Goal: Task Accomplishment & Management: Manage account settings

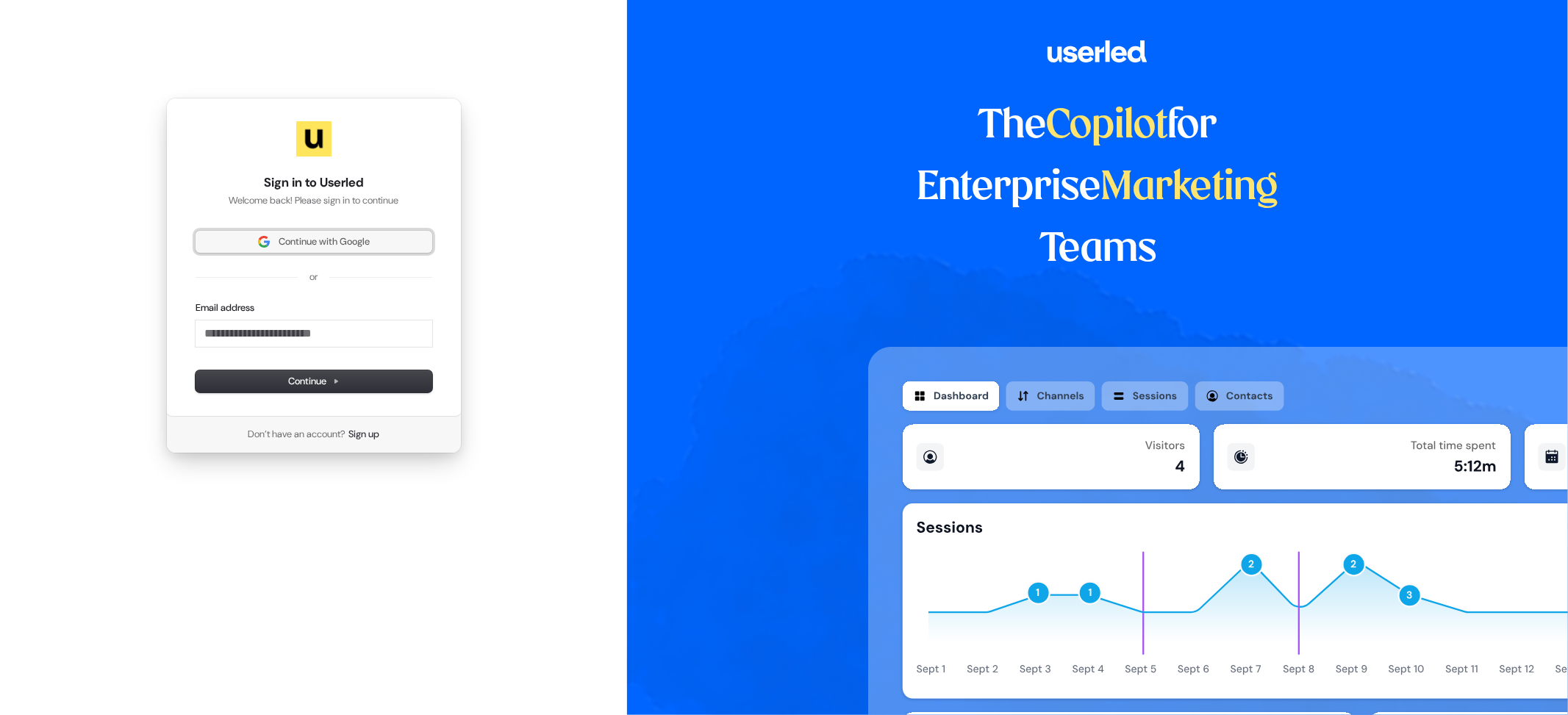
click at [332, 237] on span "Continue with Google" at bounding box center [324, 242] width 91 height 13
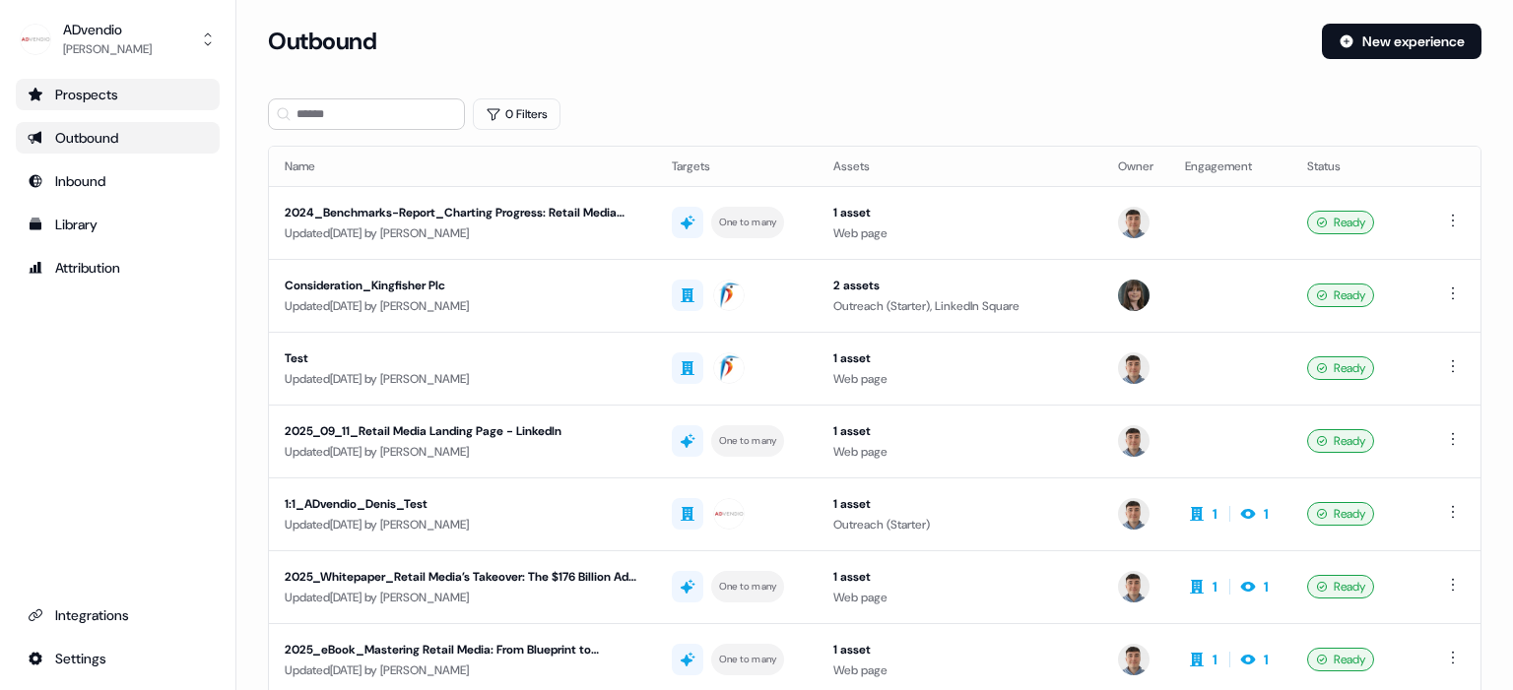
click at [83, 104] on link "Prospects" at bounding box center [118, 95] width 204 height 32
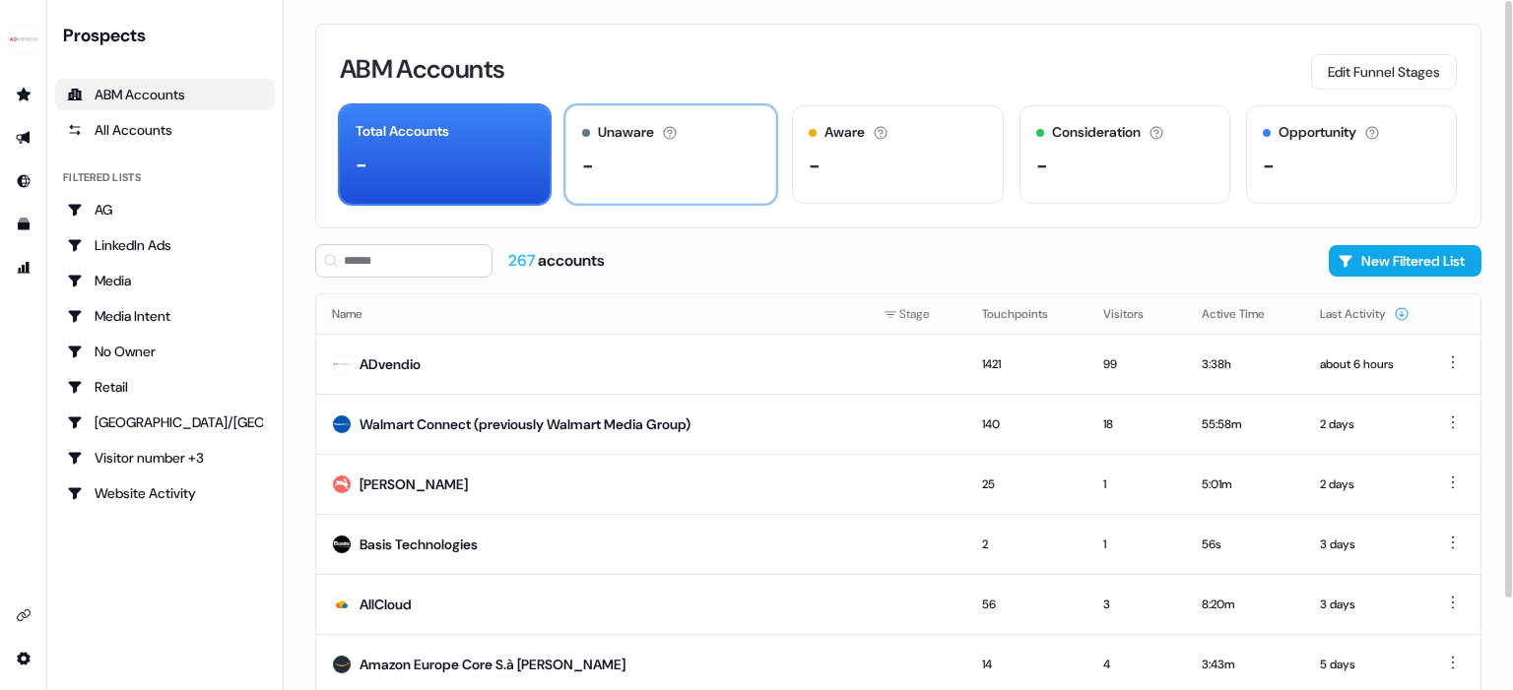
click at [611, 132] on div "Unaware" at bounding box center [626, 132] width 56 height 21
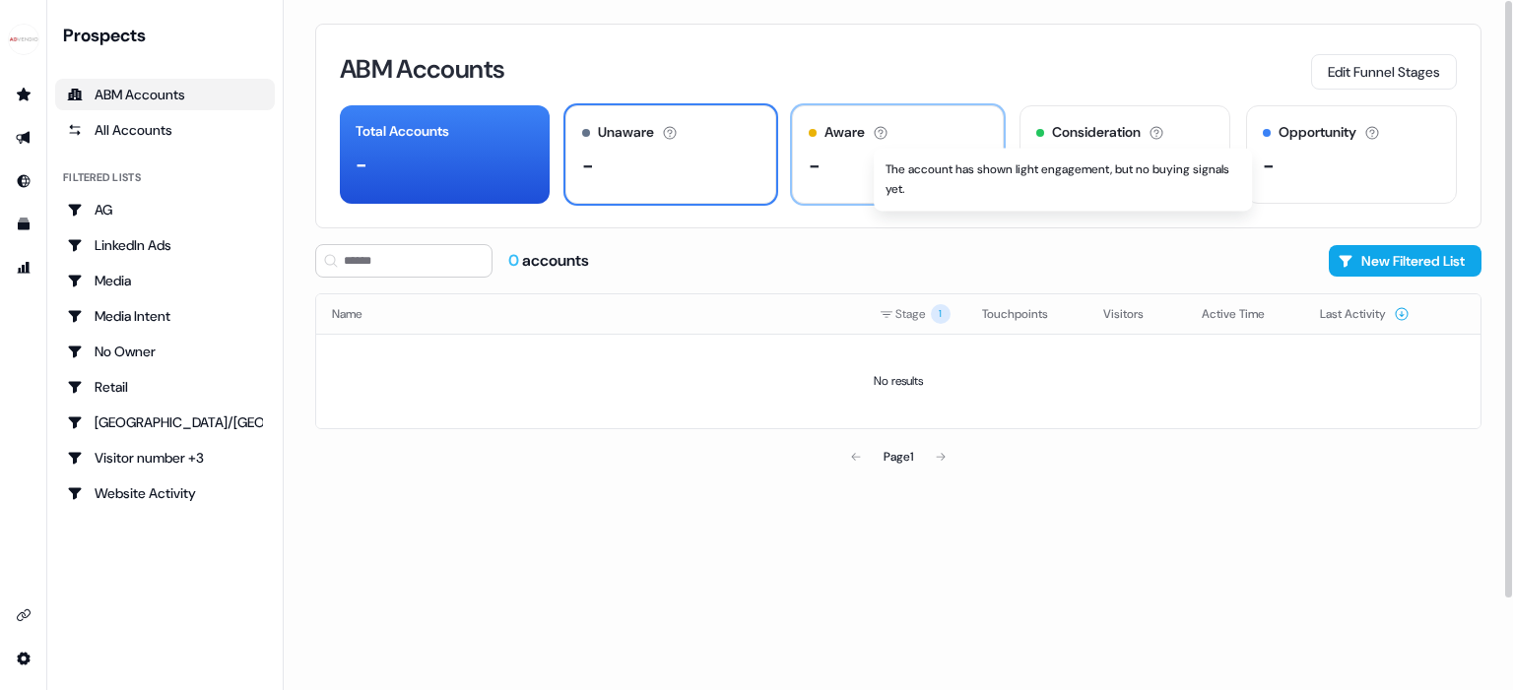
click at [879, 131] on icon at bounding box center [880, 132] width 13 height 13
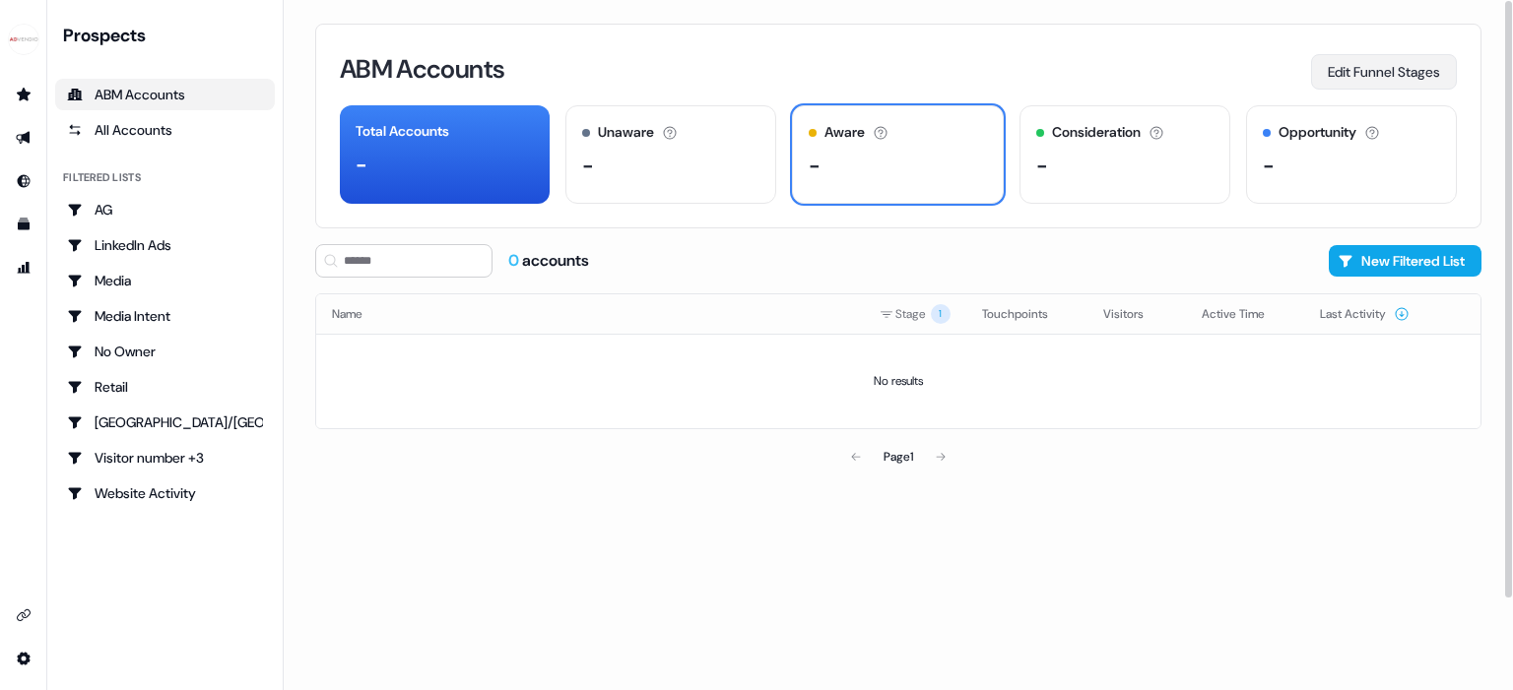
click at [1348, 74] on button "Edit Funnel Stages" at bounding box center [1384, 71] width 146 height 35
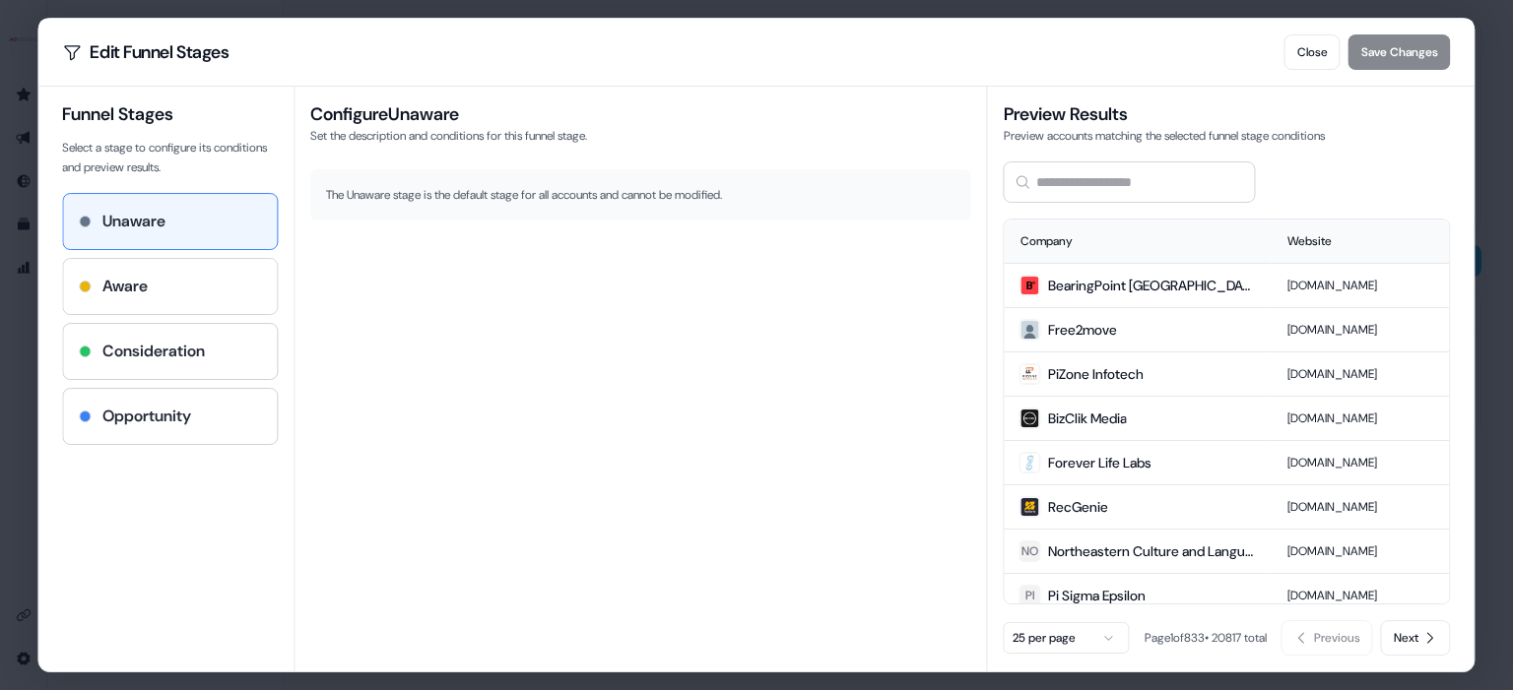
click at [153, 282] on div "Aware" at bounding box center [170, 287] width 182 height 24
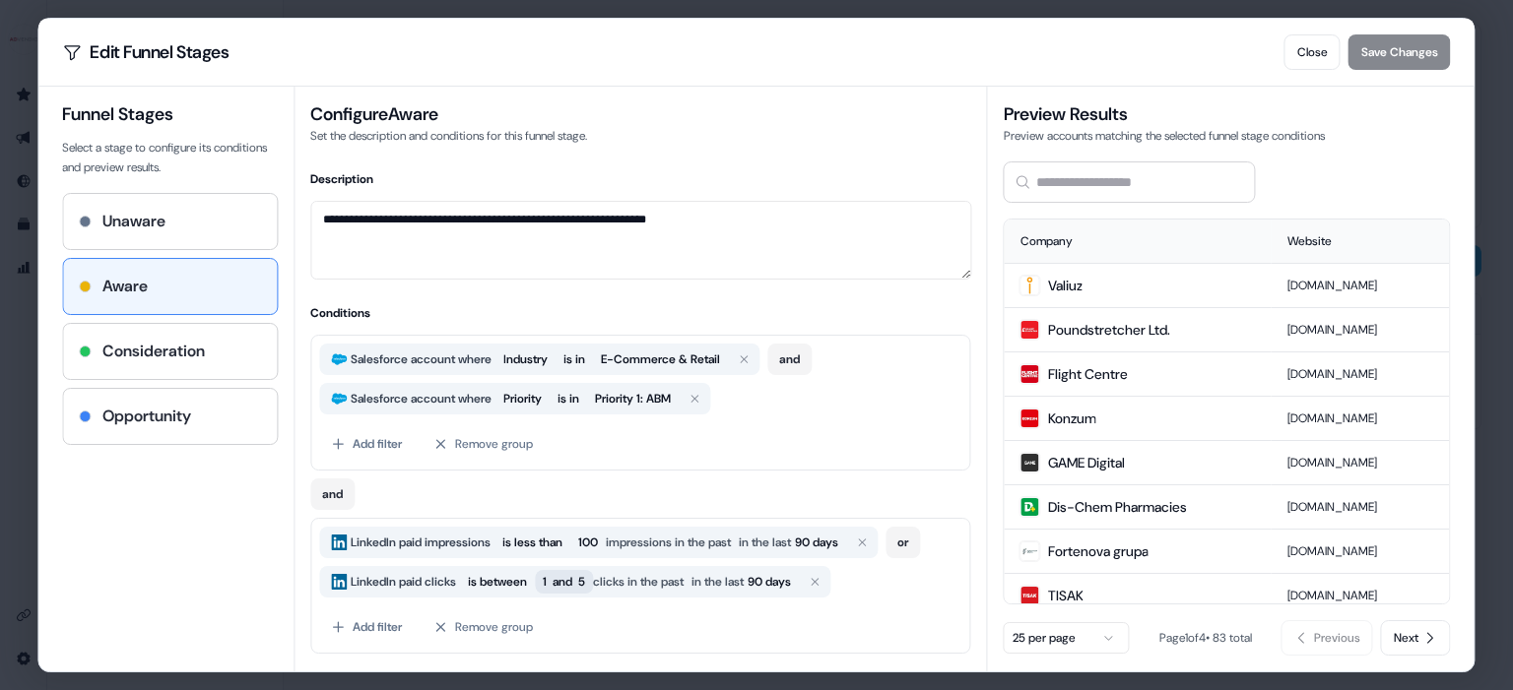
click at [585, 582] on span "1 and 5" at bounding box center [564, 582] width 42 height 20
click at [622, 538] on input "*" at bounding box center [629, 533] width 136 height 32
drag, startPoint x: 626, startPoint y: 532, endPoint x: 546, endPoint y: 531, distance: 80.8
click at [546, 531] on div "From: * To: *" at bounding box center [701, 522] width 313 height 87
type input "*"
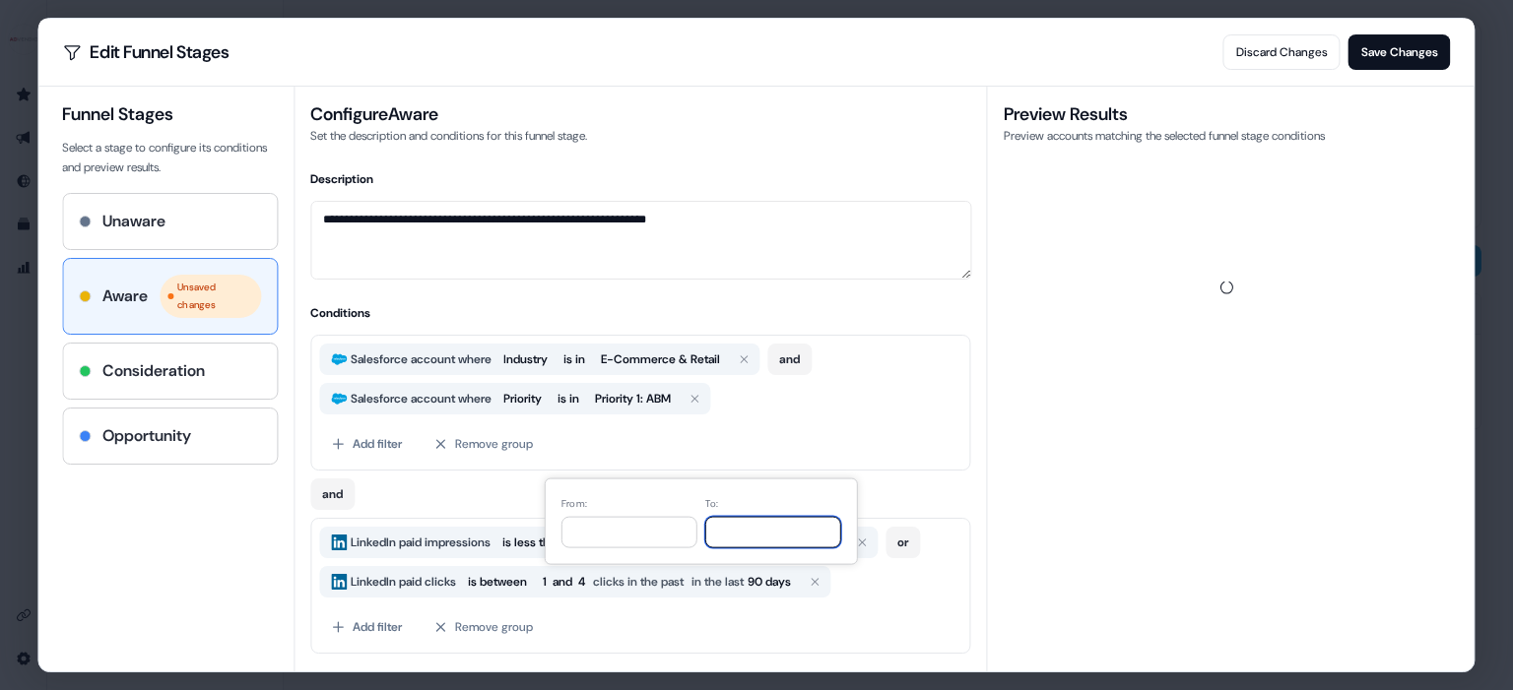
drag, startPoint x: 762, startPoint y: 537, endPoint x: 712, endPoint y: 537, distance: 50.2
click at [712, 537] on div "From: * To: *" at bounding box center [701, 521] width 280 height 53
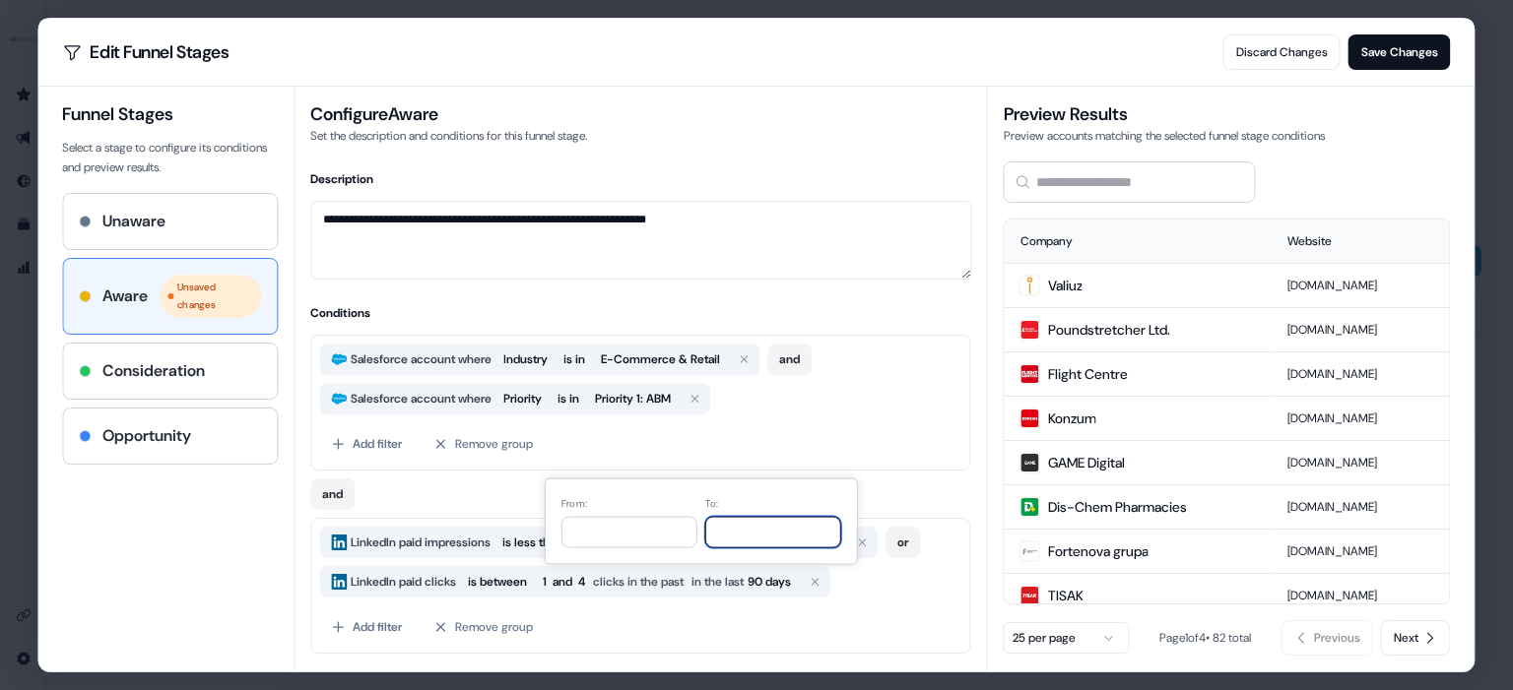
drag, startPoint x: 729, startPoint y: 540, endPoint x: 718, endPoint y: 541, distance: 10.9
click at [718, 541] on input "*" at bounding box center [773, 533] width 136 height 32
type input "*"
click at [929, 483] on div "and" at bounding box center [640, 490] width 661 height 39
click at [598, 543] on span "100" at bounding box center [588, 543] width 20 height 20
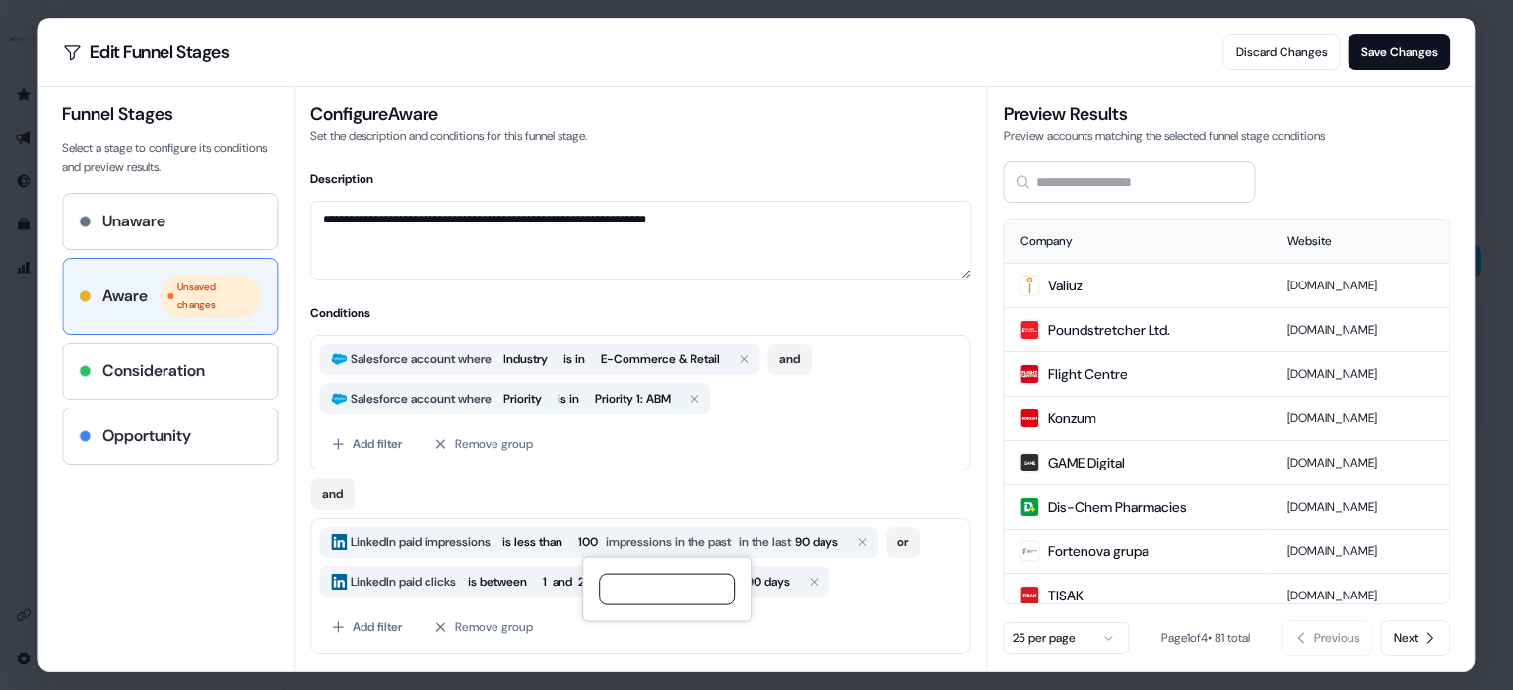
click at [651, 588] on input "***" at bounding box center [667, 590] width 136 height 32
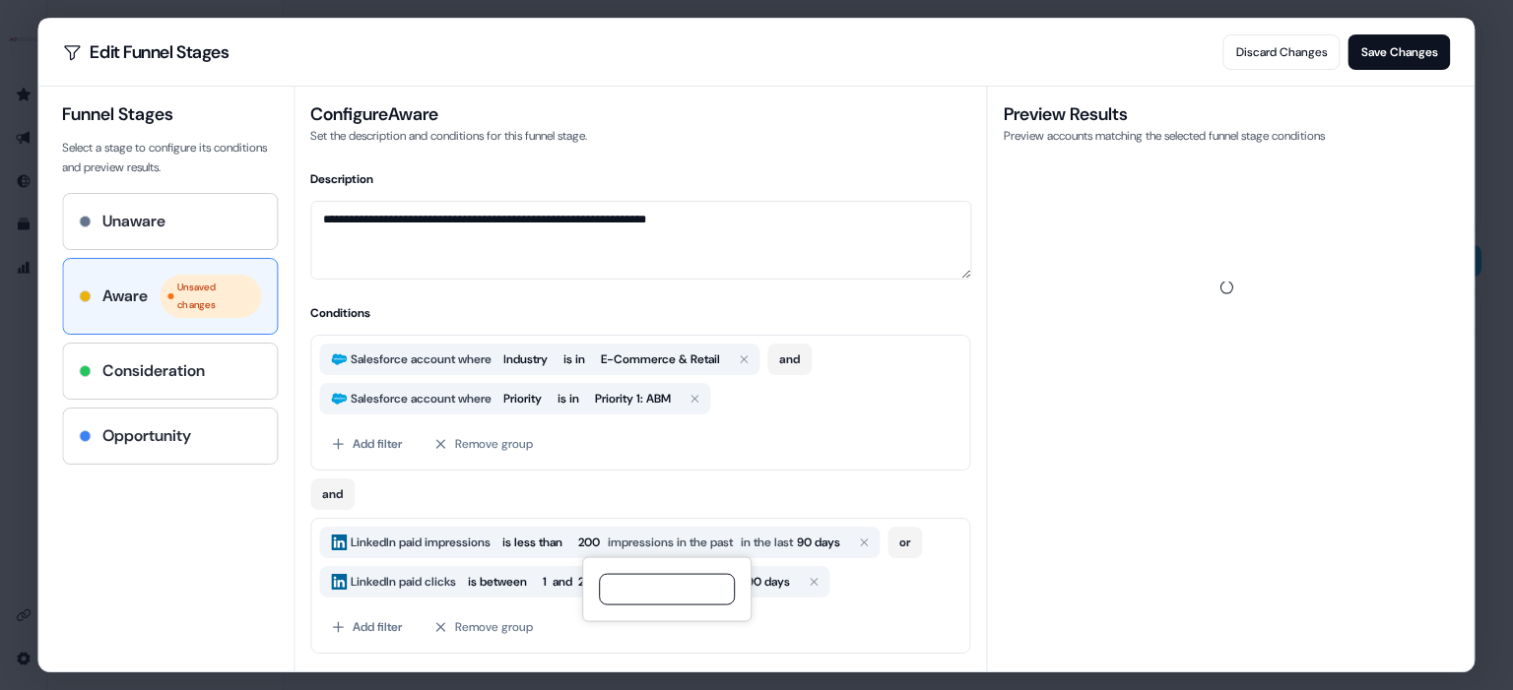
type input "***"
click at [658, 492] on div "and" at bounding box center [640, 490] width 661 height 39
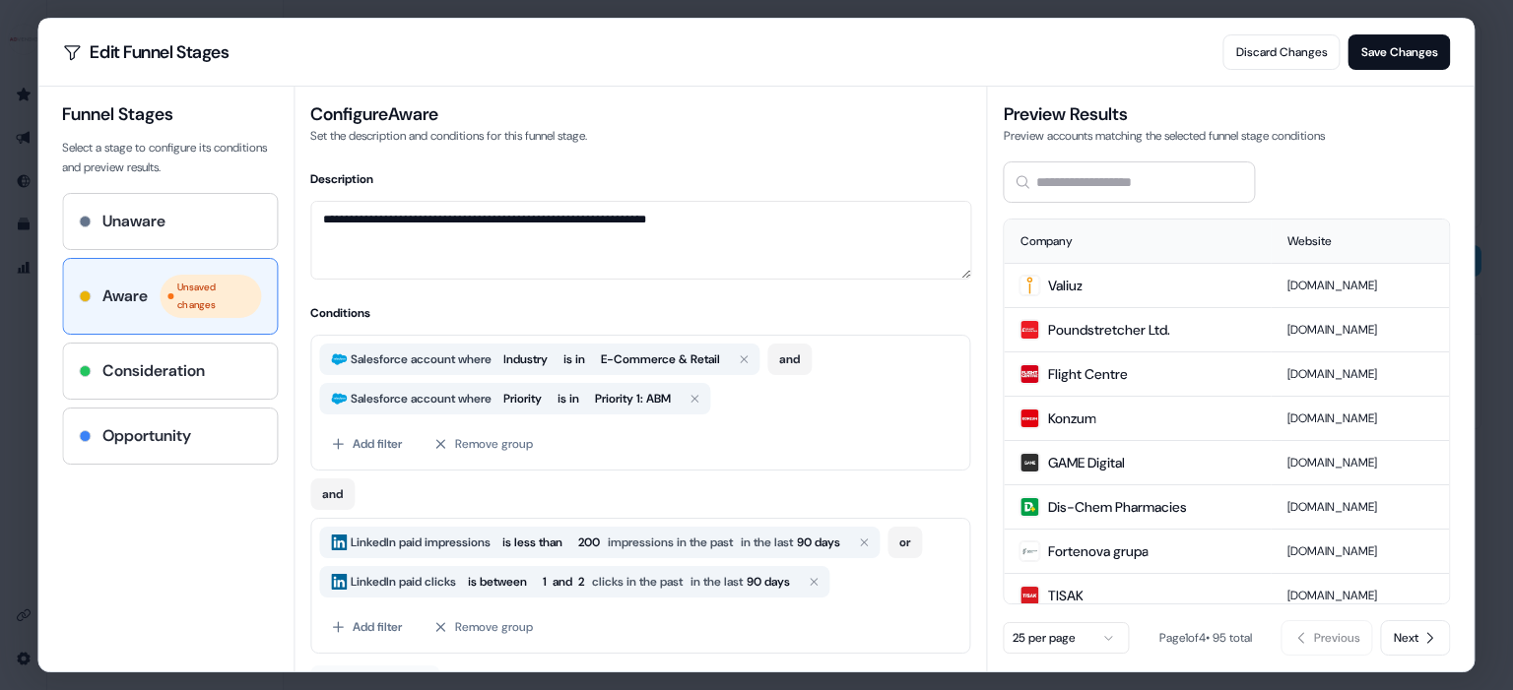
click at [398, 668] on button "Add filter group" at bounding box center [374, 683] width 129 height 35
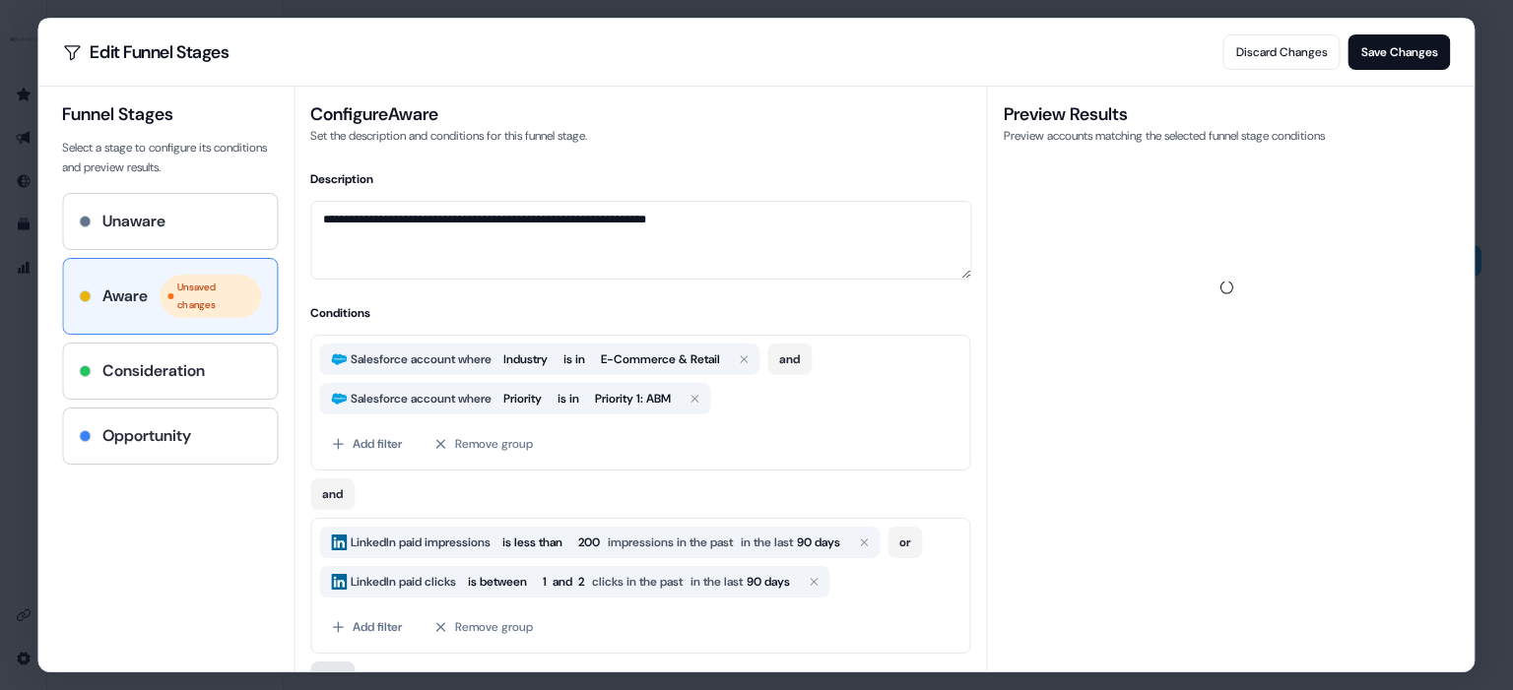
click at [342, 665] on button "and" at bounding box center [332, 678] width 44 height 32
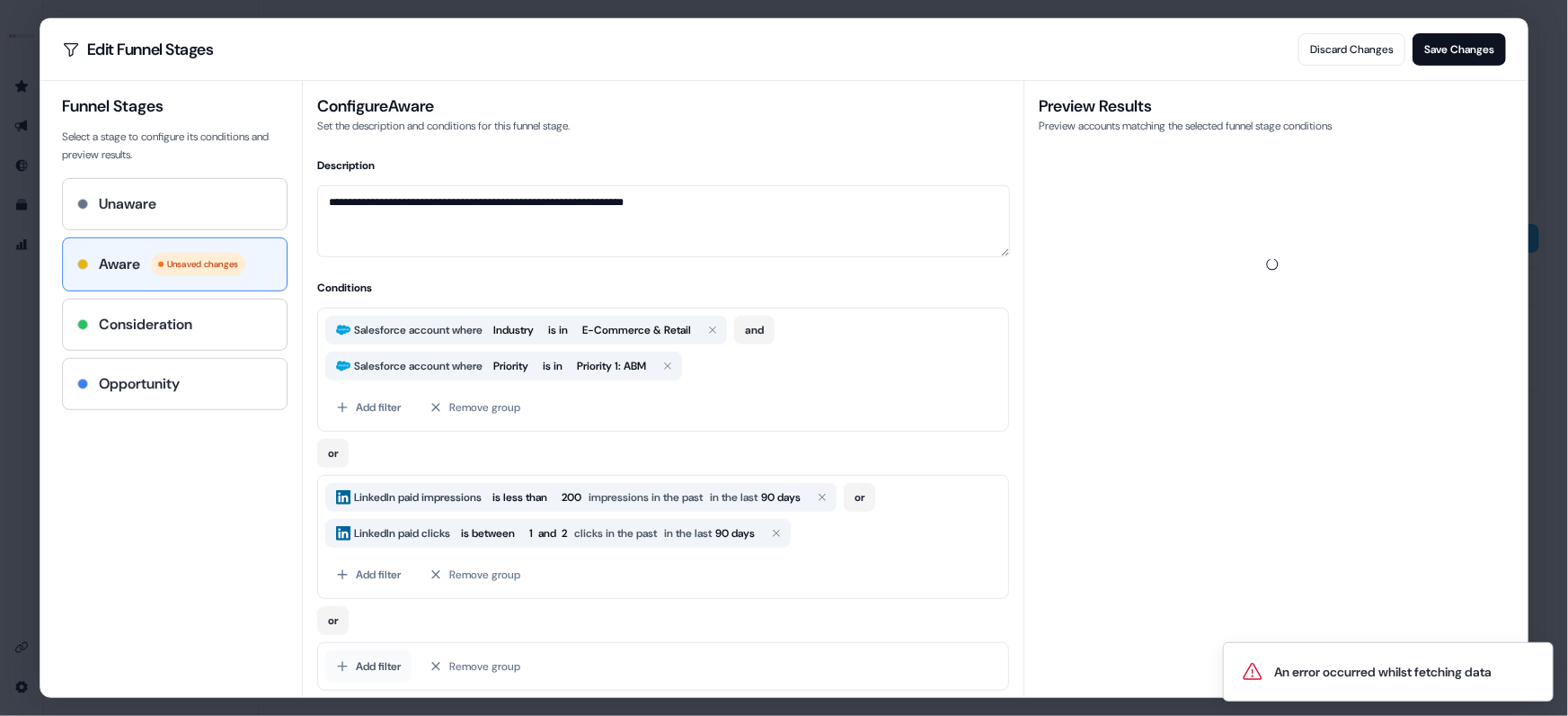
click at [377, 667] on button "Add filter" at bounding box center [369, 666] width 87 height 32
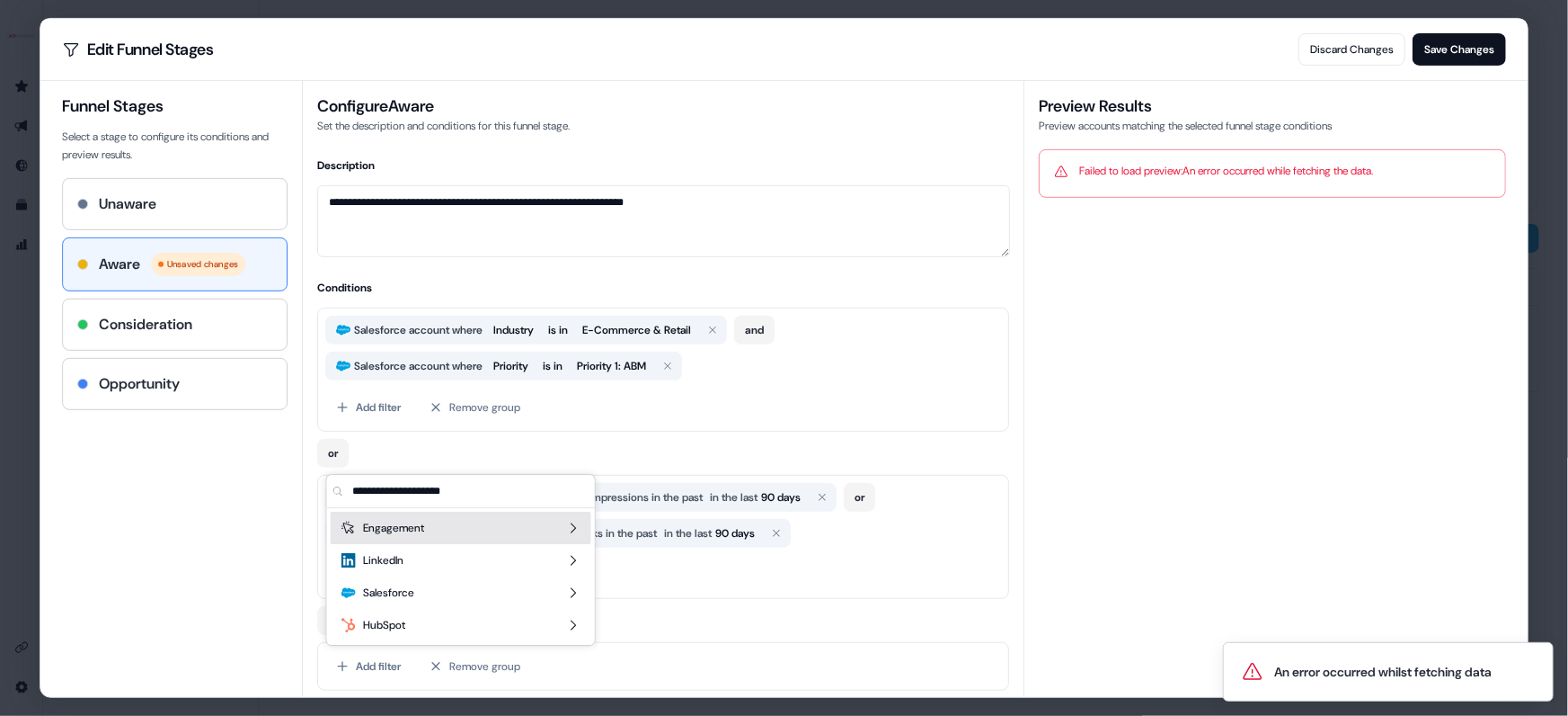
click at [572, 524] on icon "Suggestions" at bounding box center [573, 528] width 5 height 10
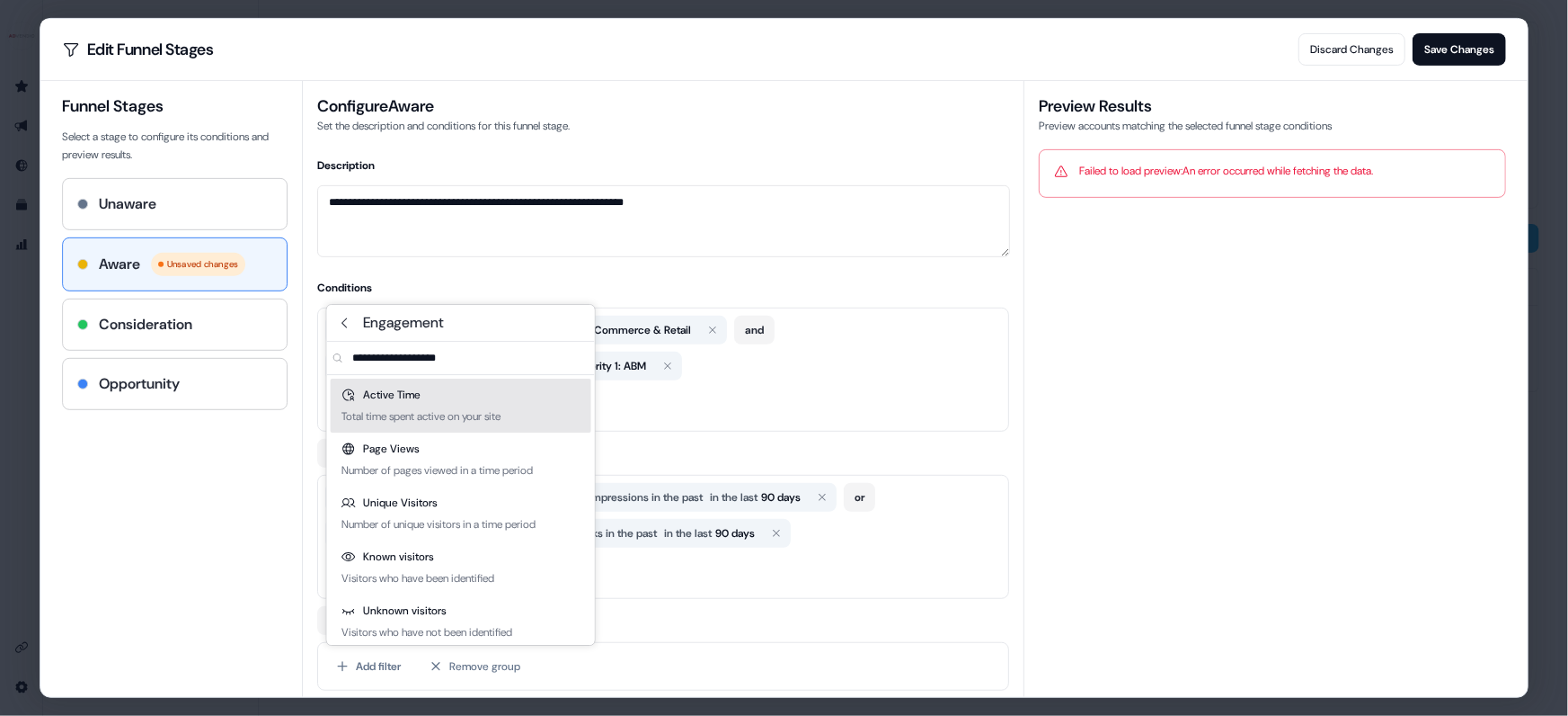
click at [414, 407] on div "Total time spent active on your site" at bounding box center [421, 416] width 159 height 18
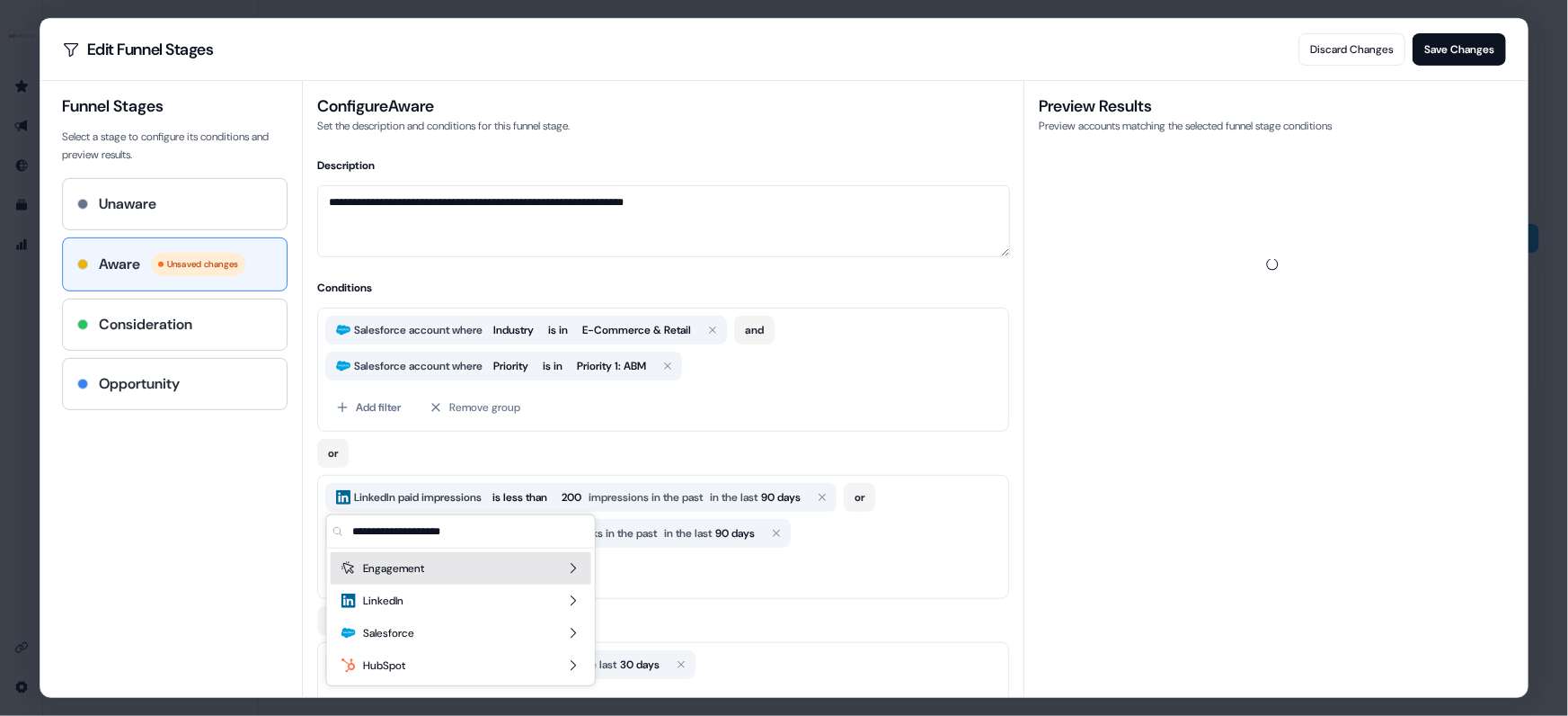
scroll to position [24, 0]
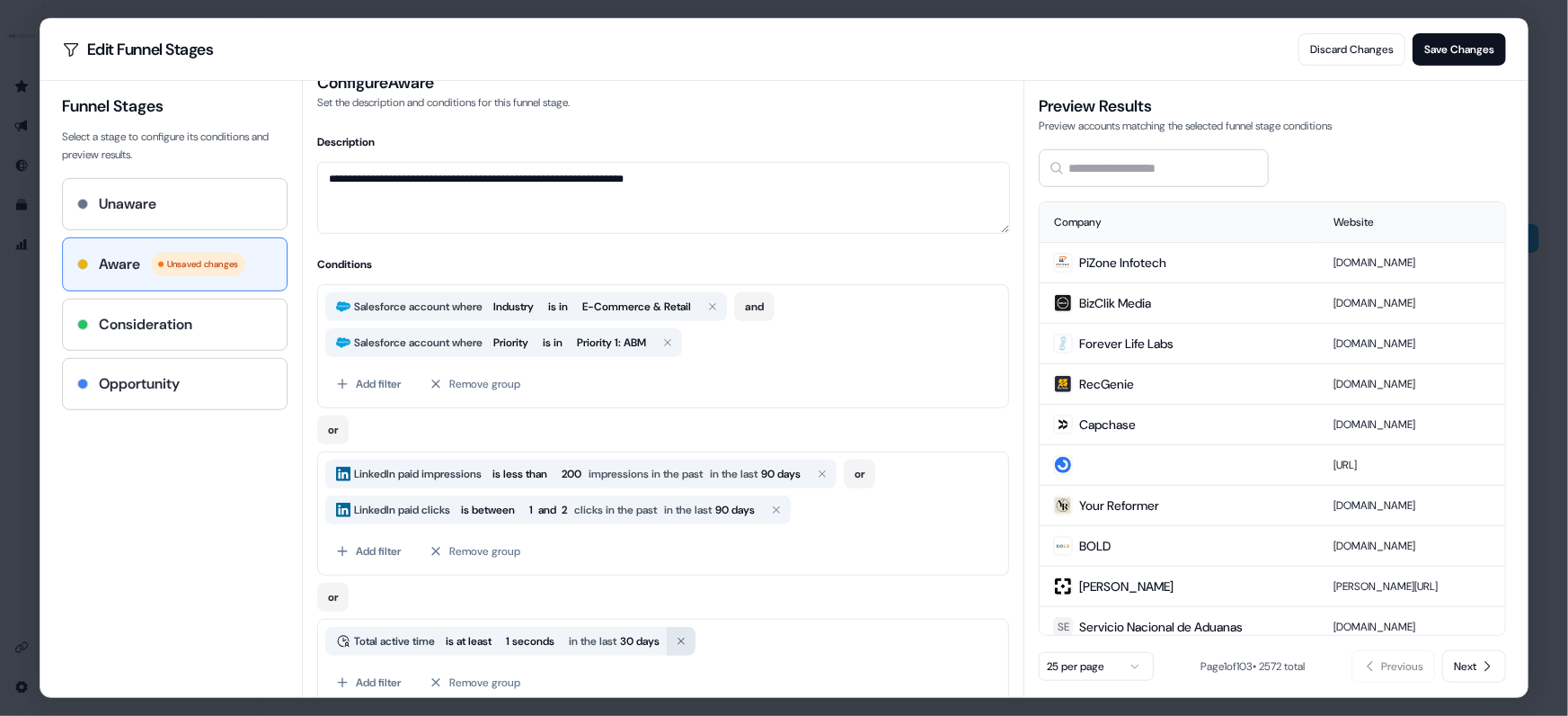
click at [687, 636] on icon "button" at bounding box center [682, 641] width 11 height 11
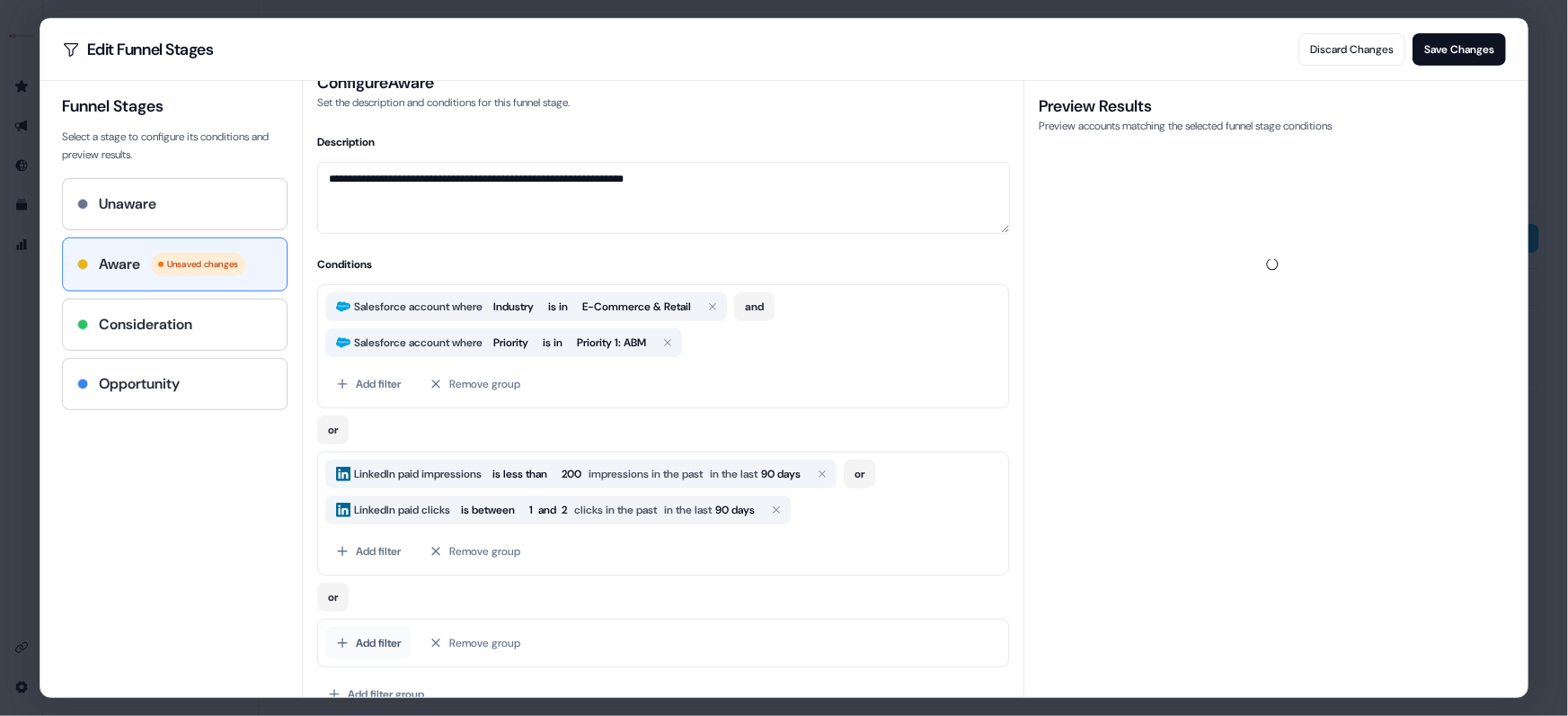
click at [386, 645] on button "Add filter" at bounding box center [369, 642] width 87 height 32
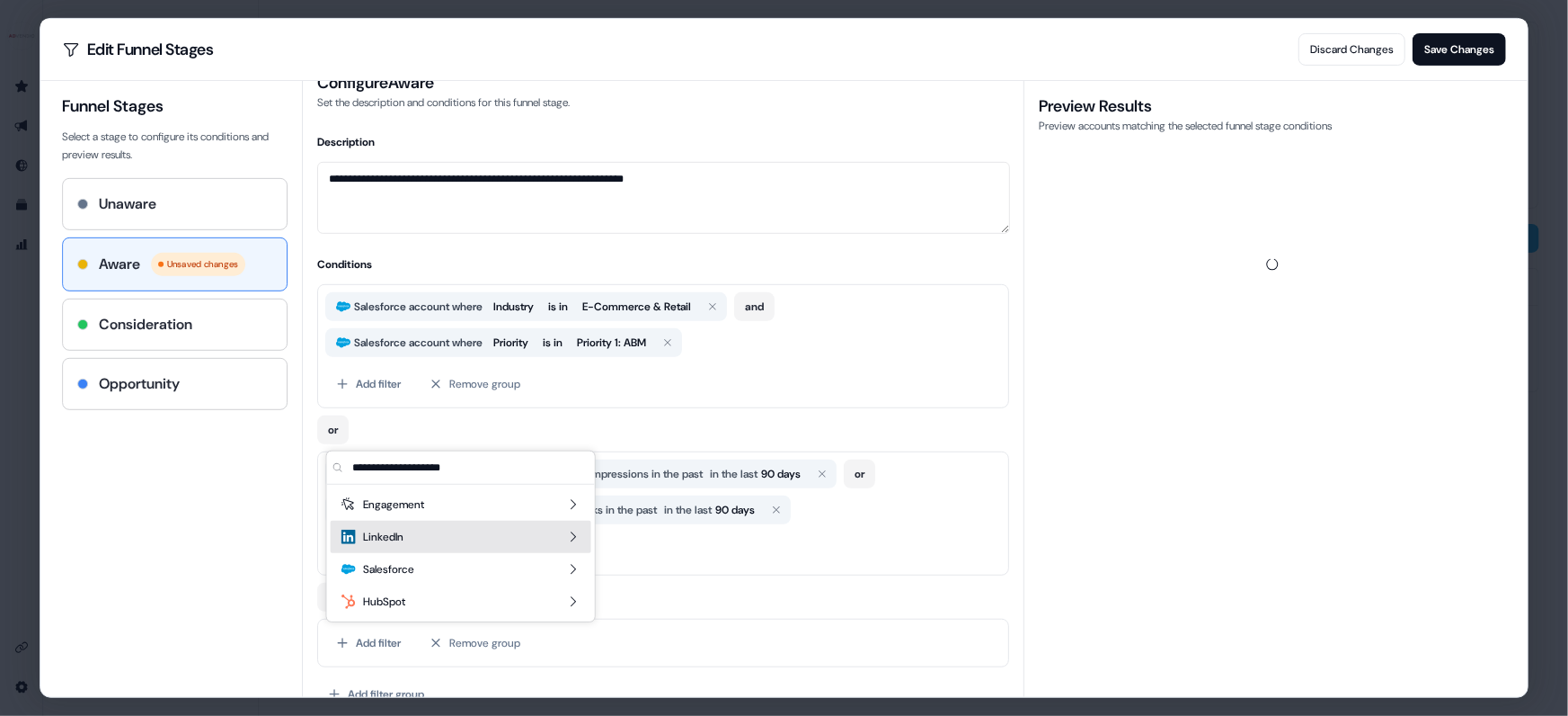
click at [575, 534] on icon "Suggestions" at bounding box center [573, 537] width 15 height 15
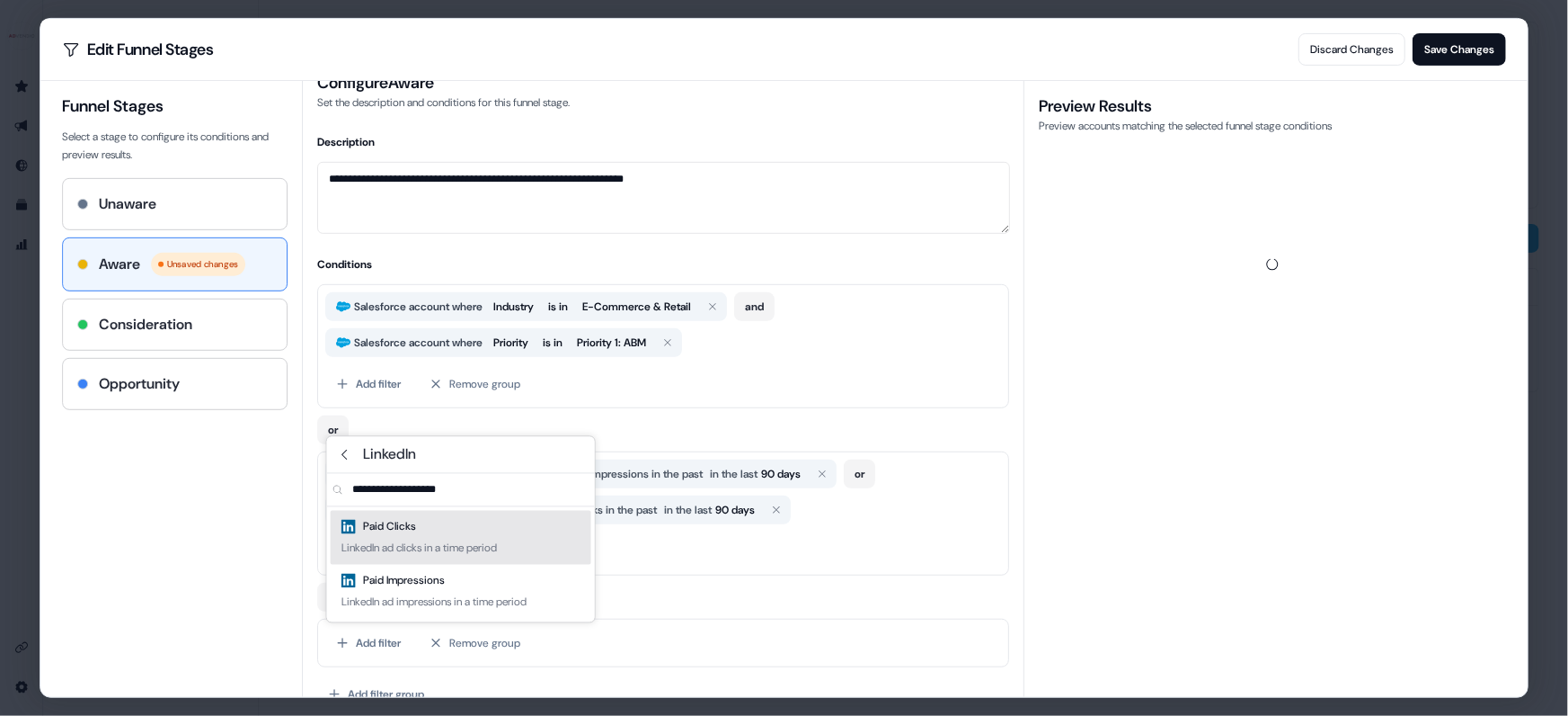
click at [267, 555] on div "Funnel Stages Select a stage to configure its conditions and preview results. U…" at bounding box center [183, 389] width 241 height 616
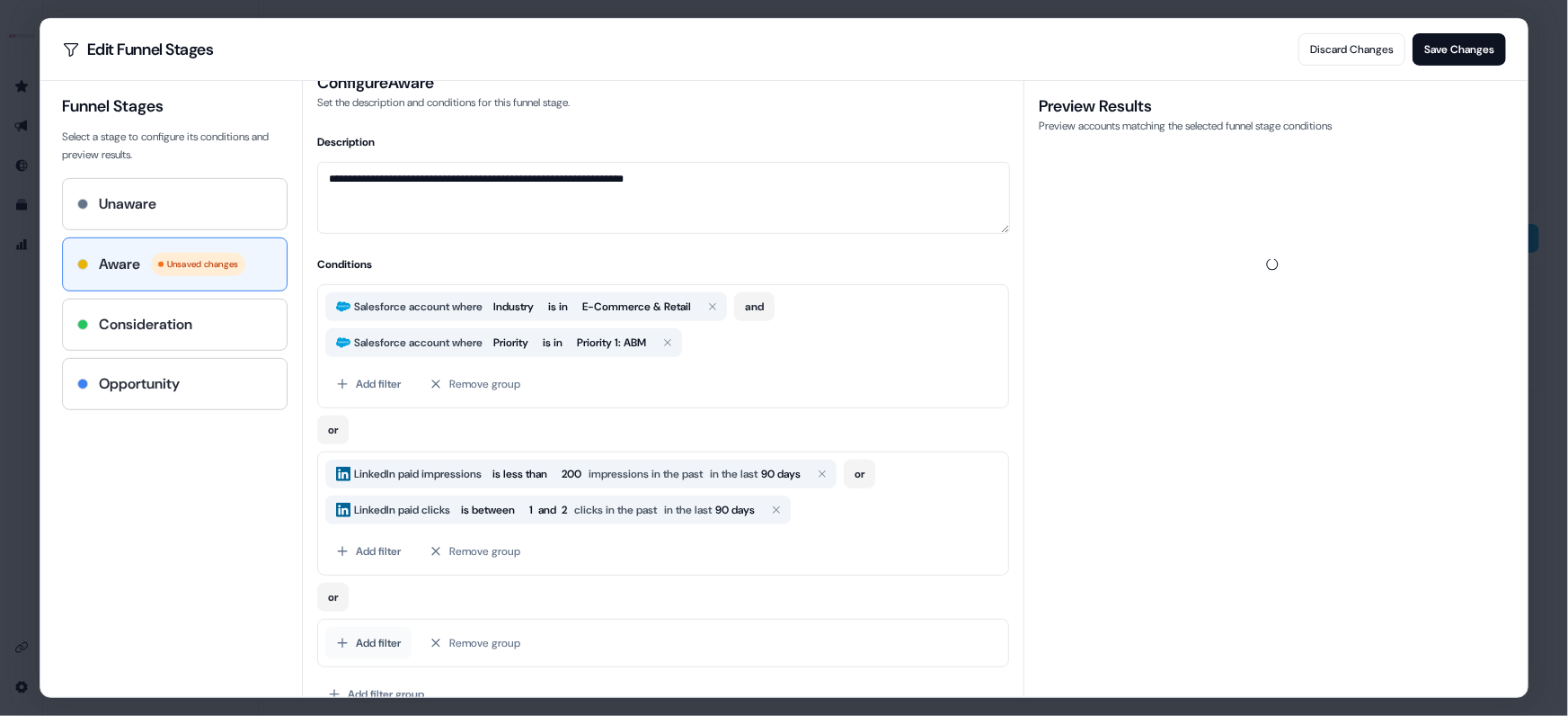
click at [361, 636] on button "Add filter" at bounding box center [369, 642] width 87 height 32
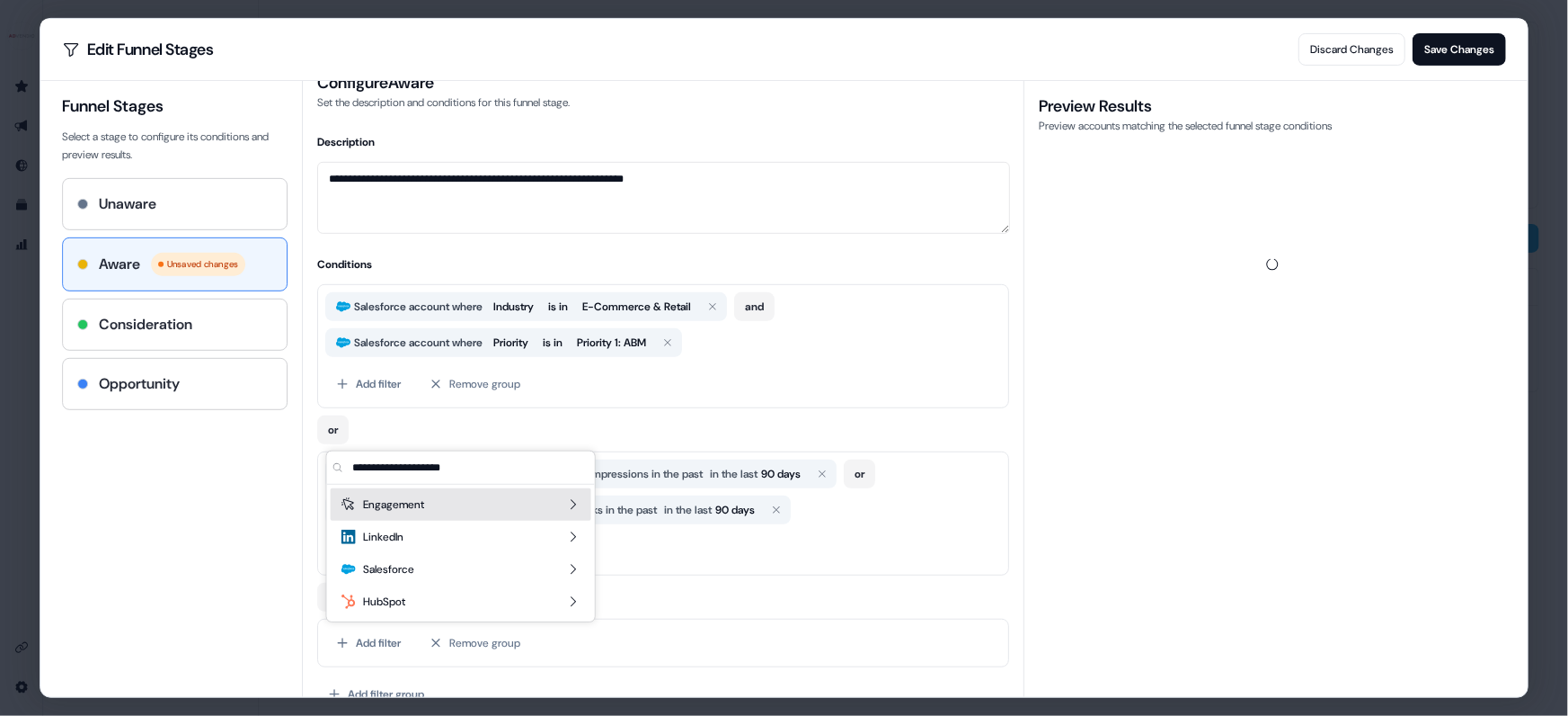
click at [364, 498] on span "Engagement" at bounding box center [393, 505] width 61 height 18
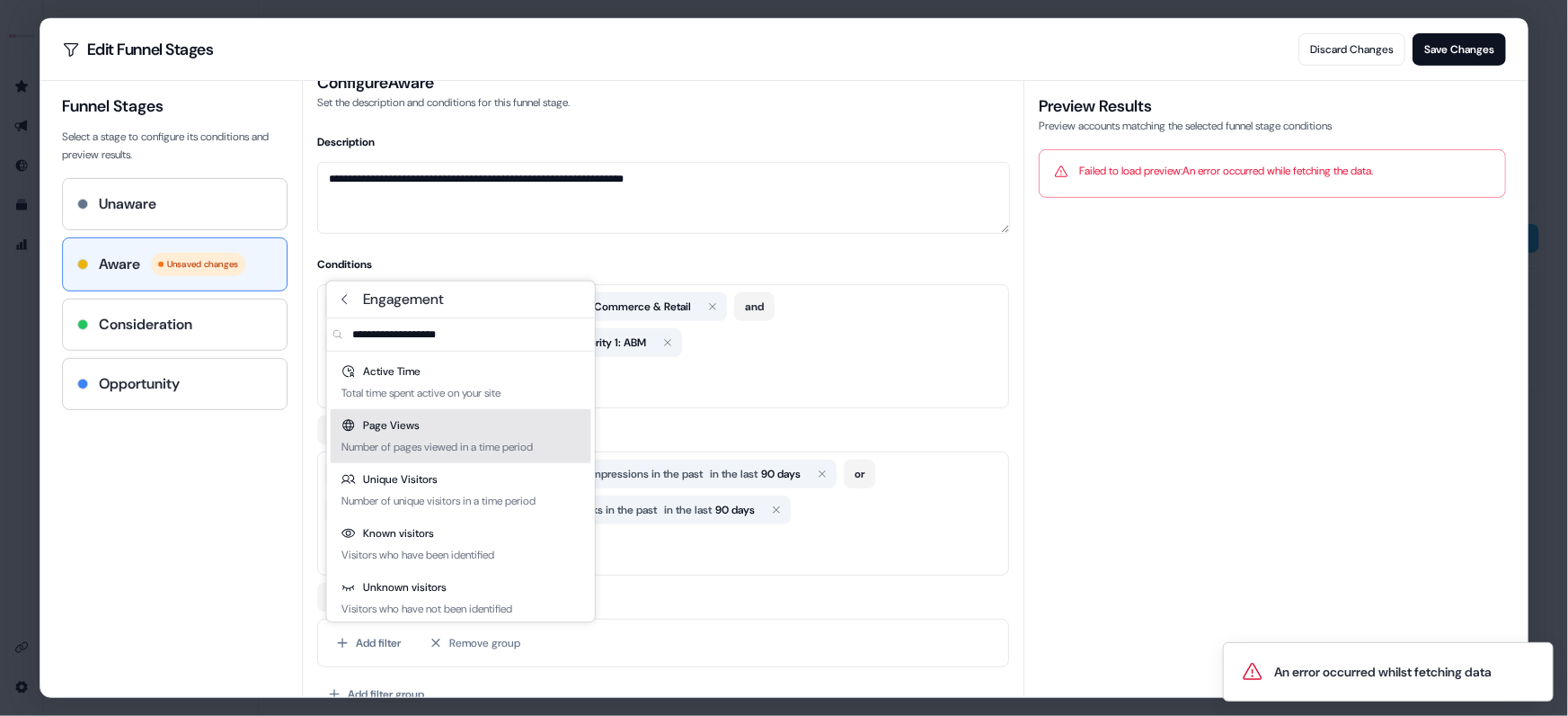
scroll to position [6, 0]
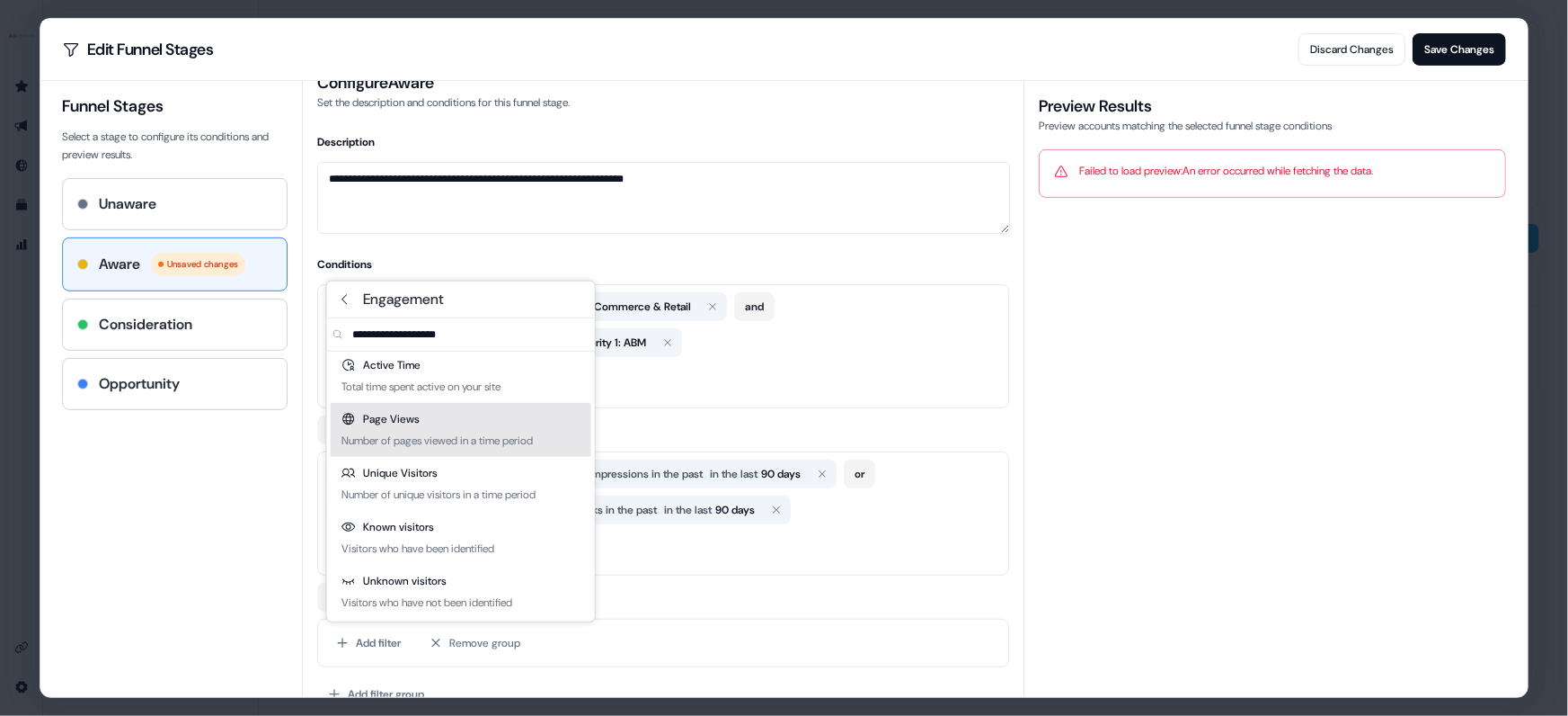
click at [403, 437] on div "Number of pages viewed in a time period" at bounding box center [437, 441] width 192 height 18
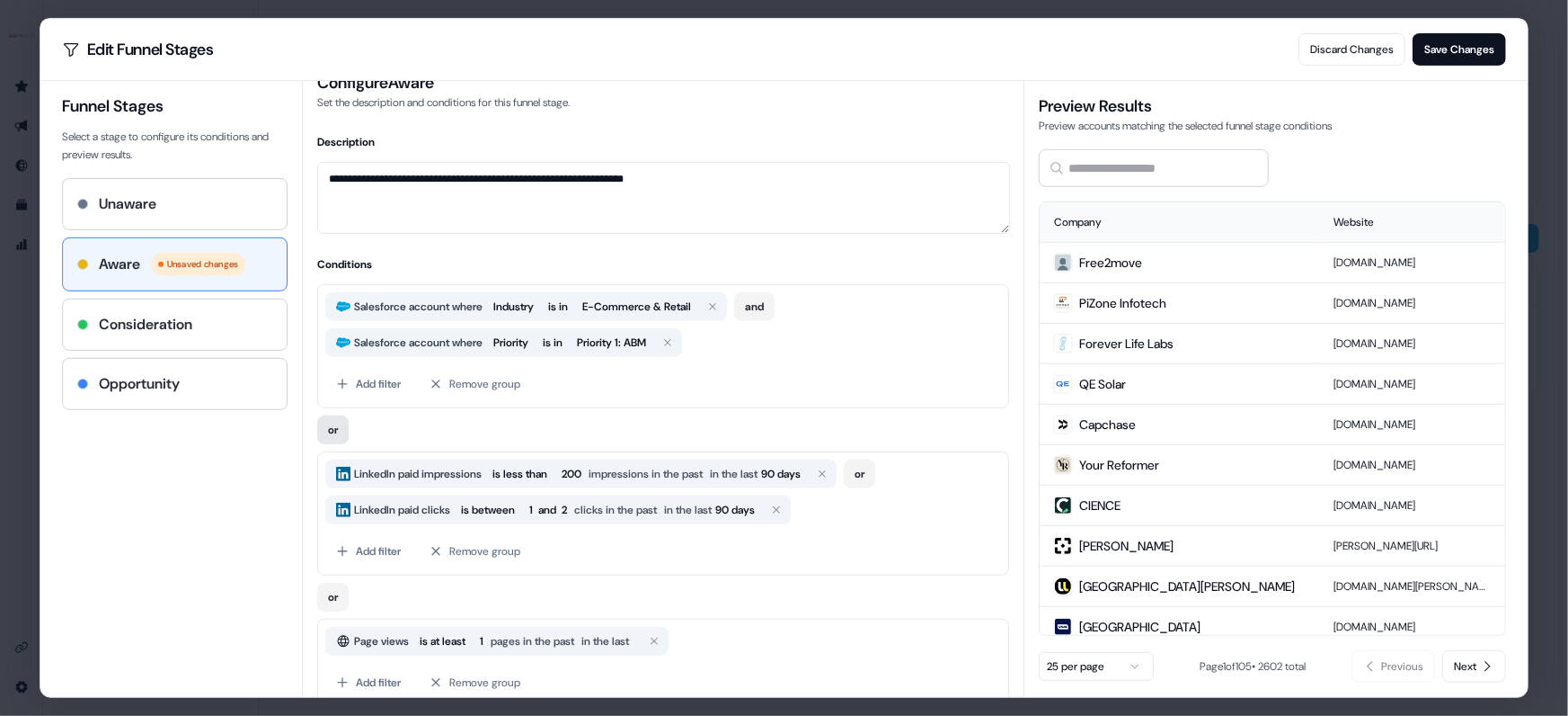
click at [331, 440] on button "or" at bounding box center [334, 430] width 31 height 29
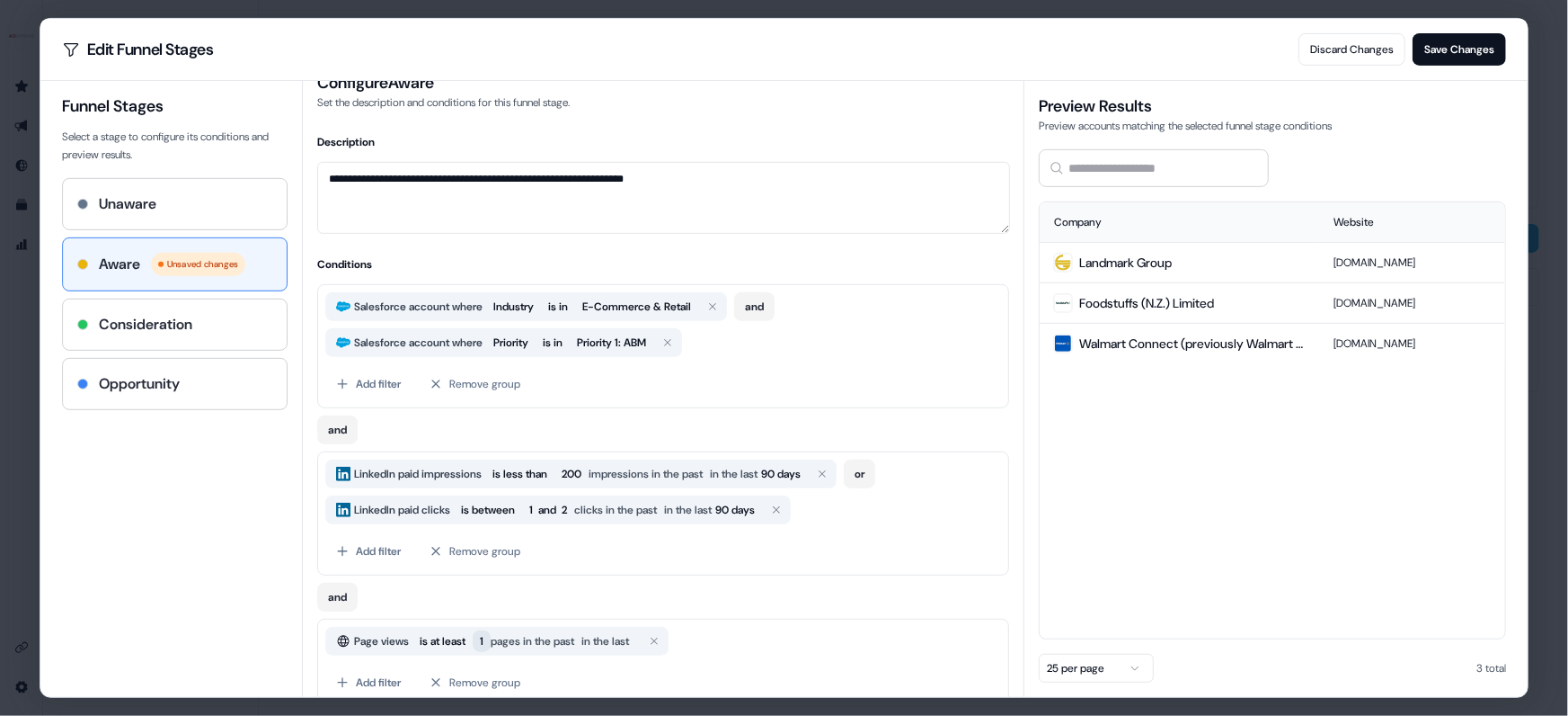
click at [492, 637] on span "1" at bounding box center [483, 641] width 18 height 22
click at [522, 593] on input "*" at bounding box center [558, 596] width 124 height 29
click at [336, 595] on button "and" at bounding box center [339, 597] width 40 height 29
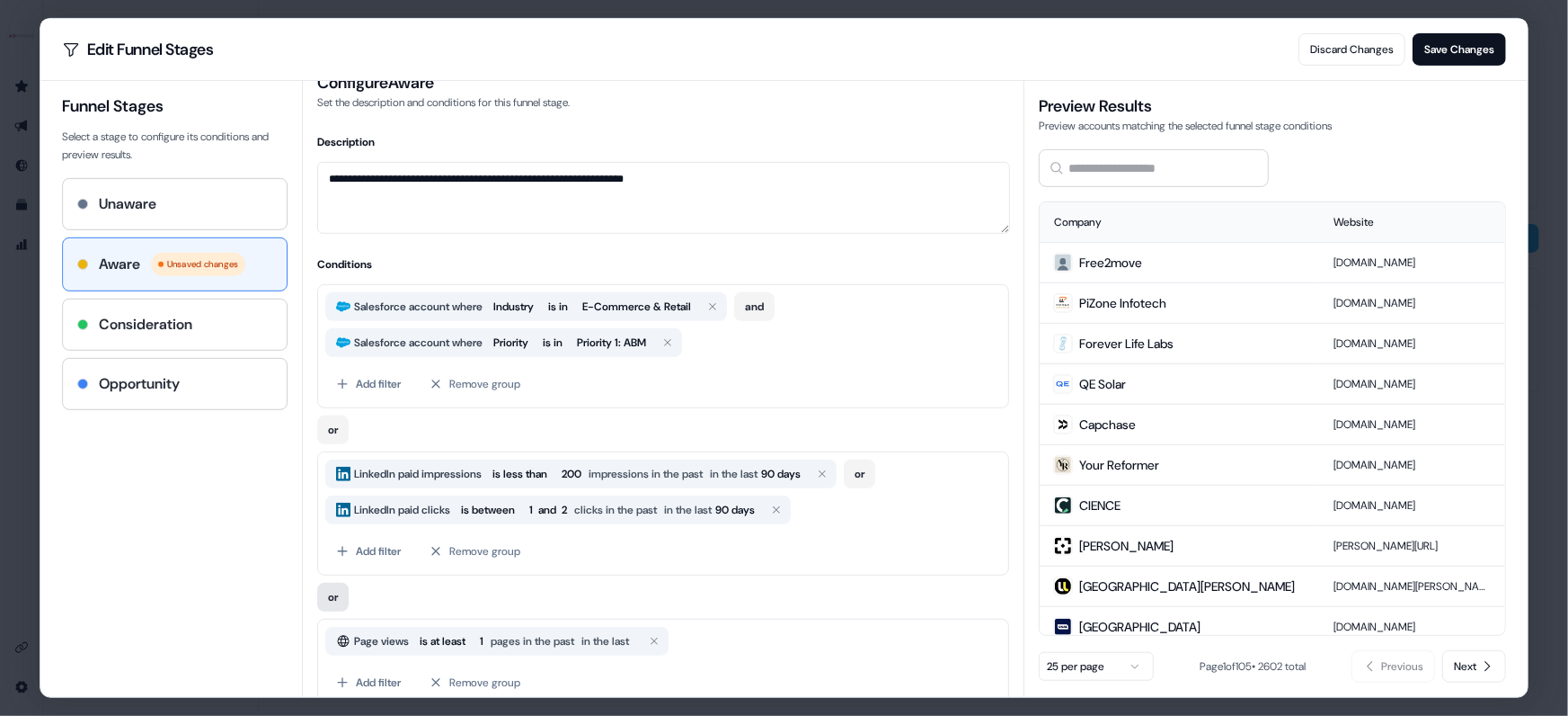
click at [336, 595] on button "or" at bounding box center [334, 597] width 31 height 29
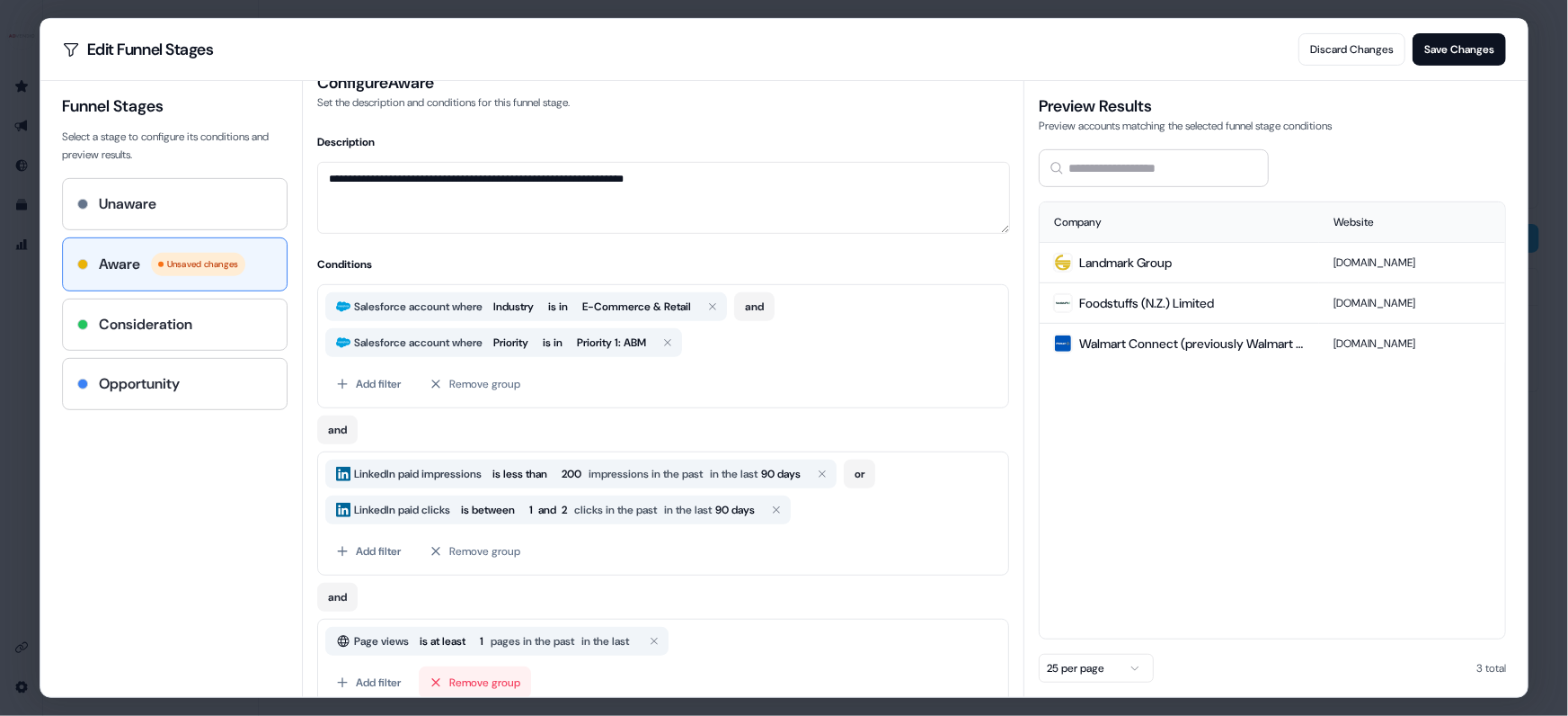
click at [467, 687] on button "Remove group" at bounding box center [476, 682] width 112 height 32
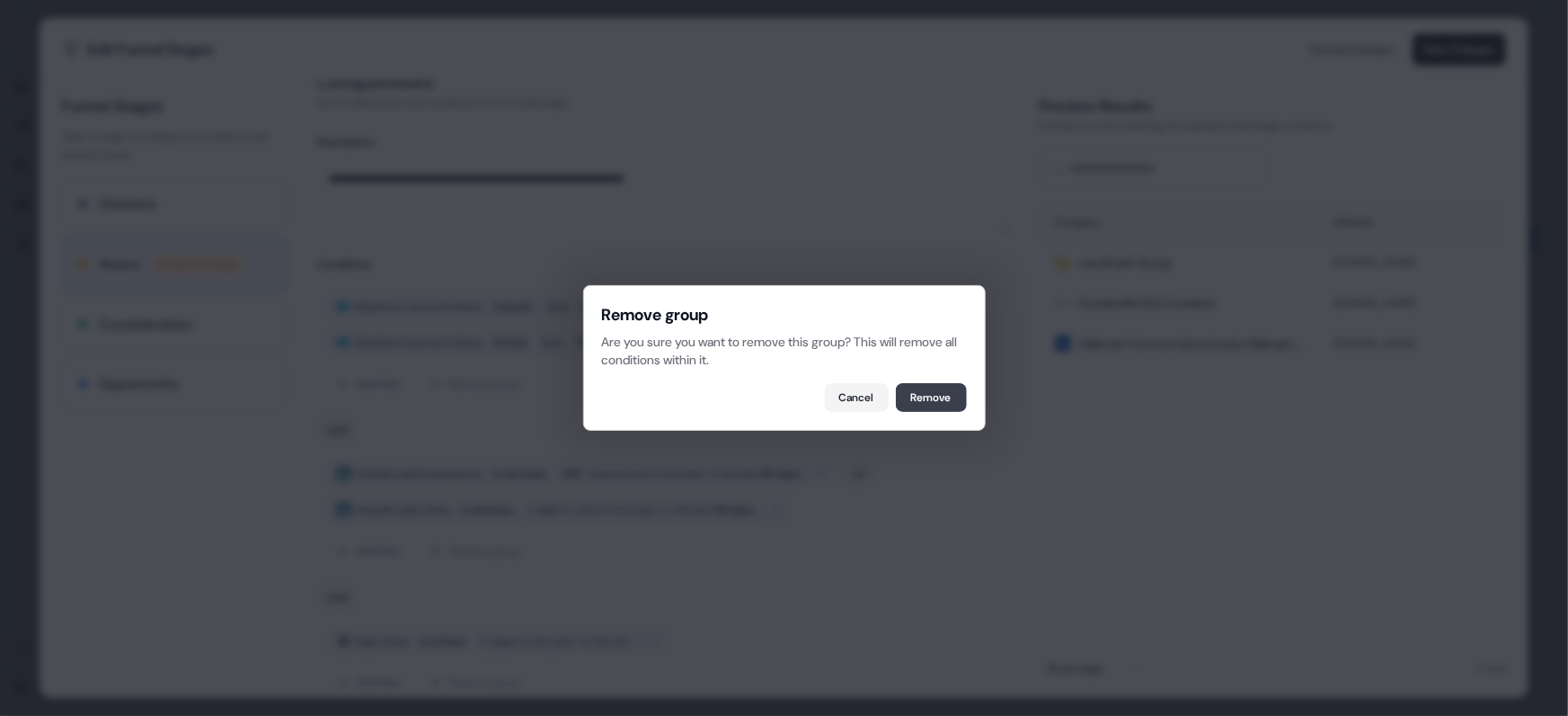
click at [914, 406] on button "Remove" at bounding box center [932, 397] width 71 height 29
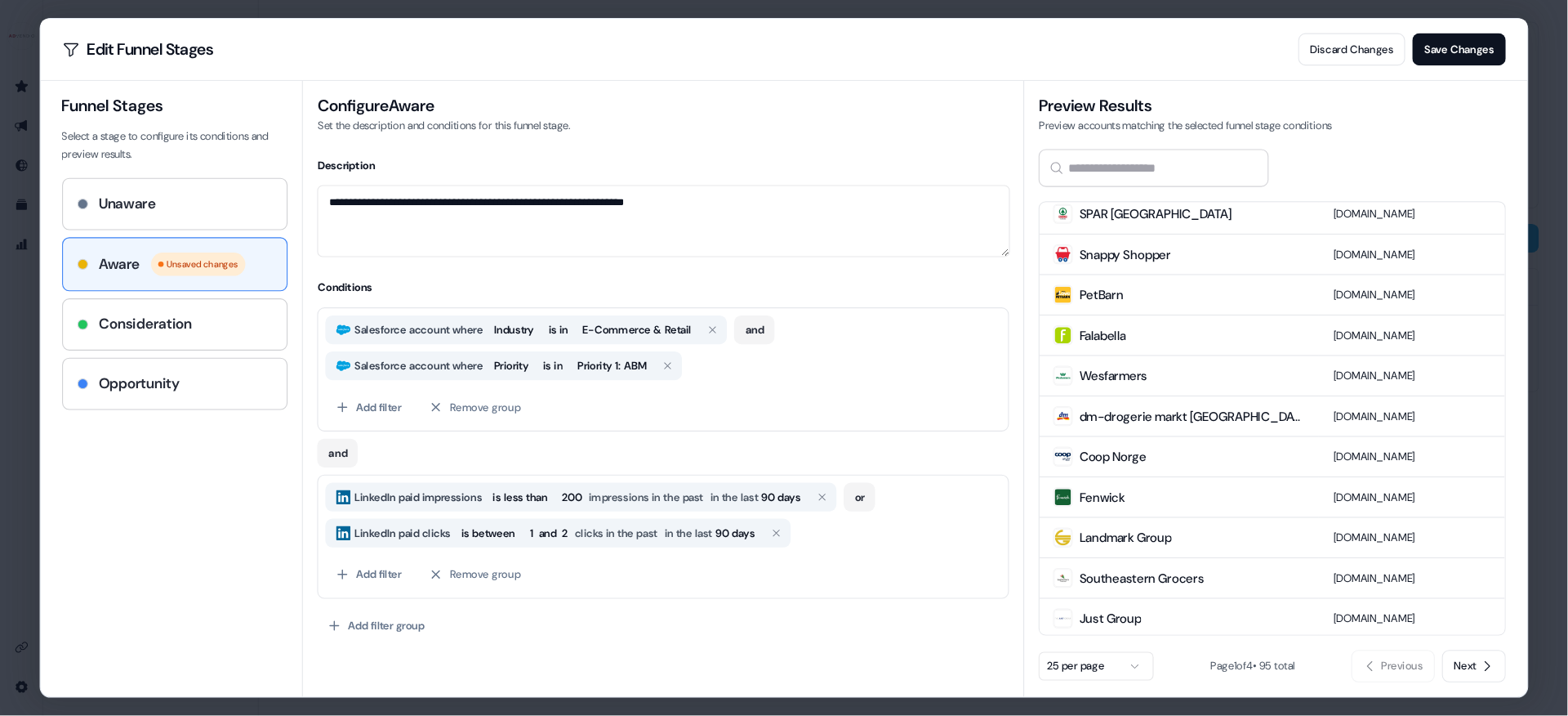
scroll to position [0, 0]
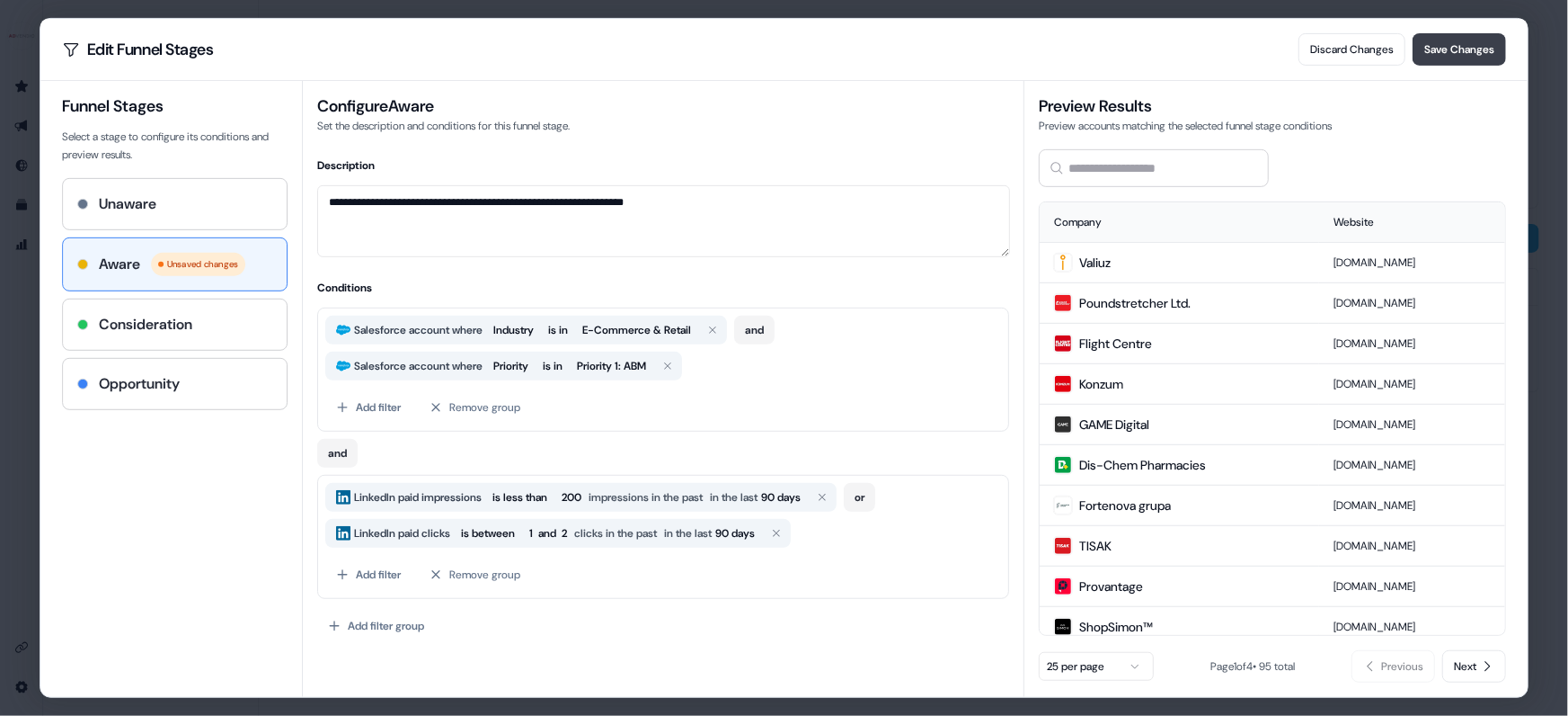
click at [1433, 49] on button "Save Changes" at bounding box center [1459, 48] width 93 height 32
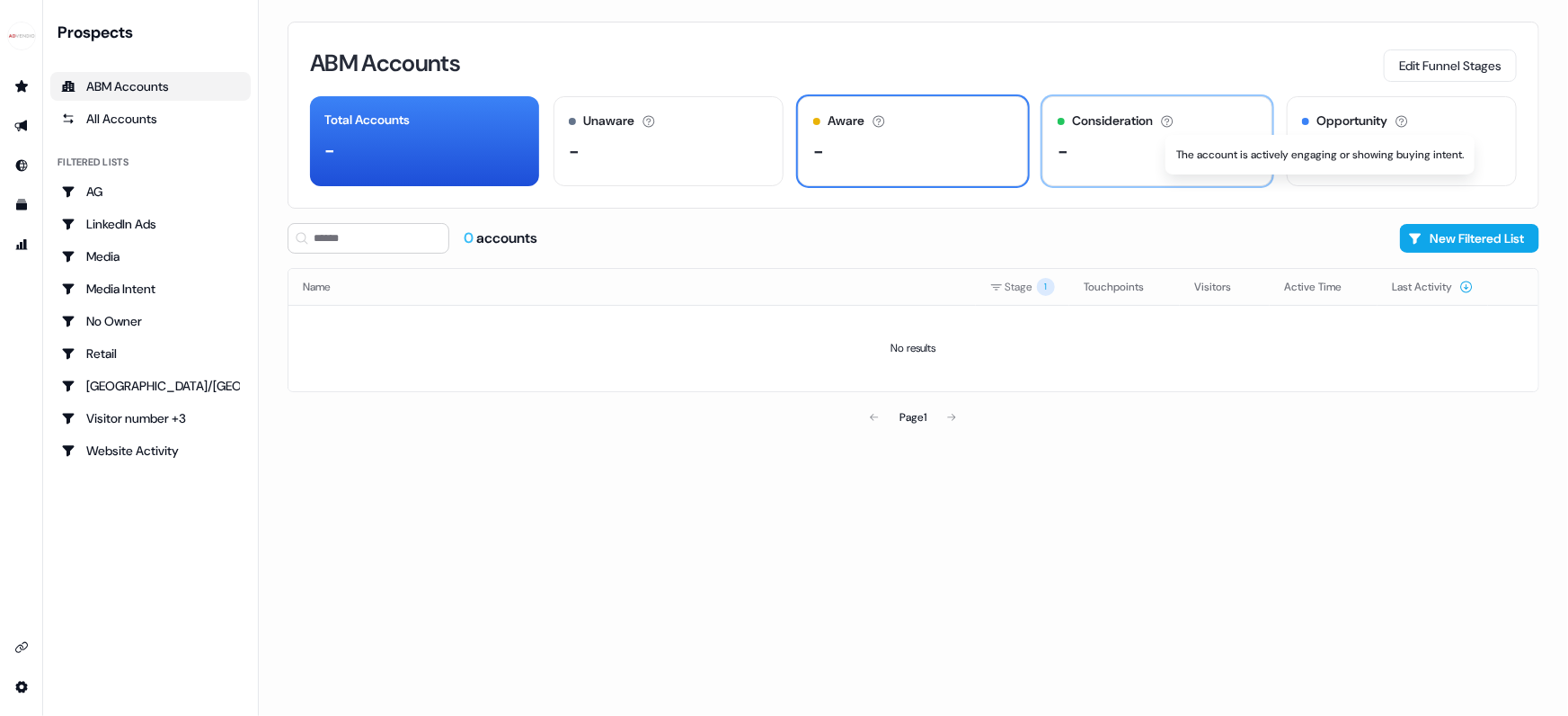
click at [1166, 118] on icon at bounding box center [1167, 121] width 15 height 15
click at [983, 129] on div "Aware The account has shown light engagement, but no buying signals yet." at bounding box center [913, 121] width 200 height 19
click at [1108, 132] on div "Consideration The account is actively engaging or showing buying intent. -" at bounding box center [1157, 141] width 230 height 90
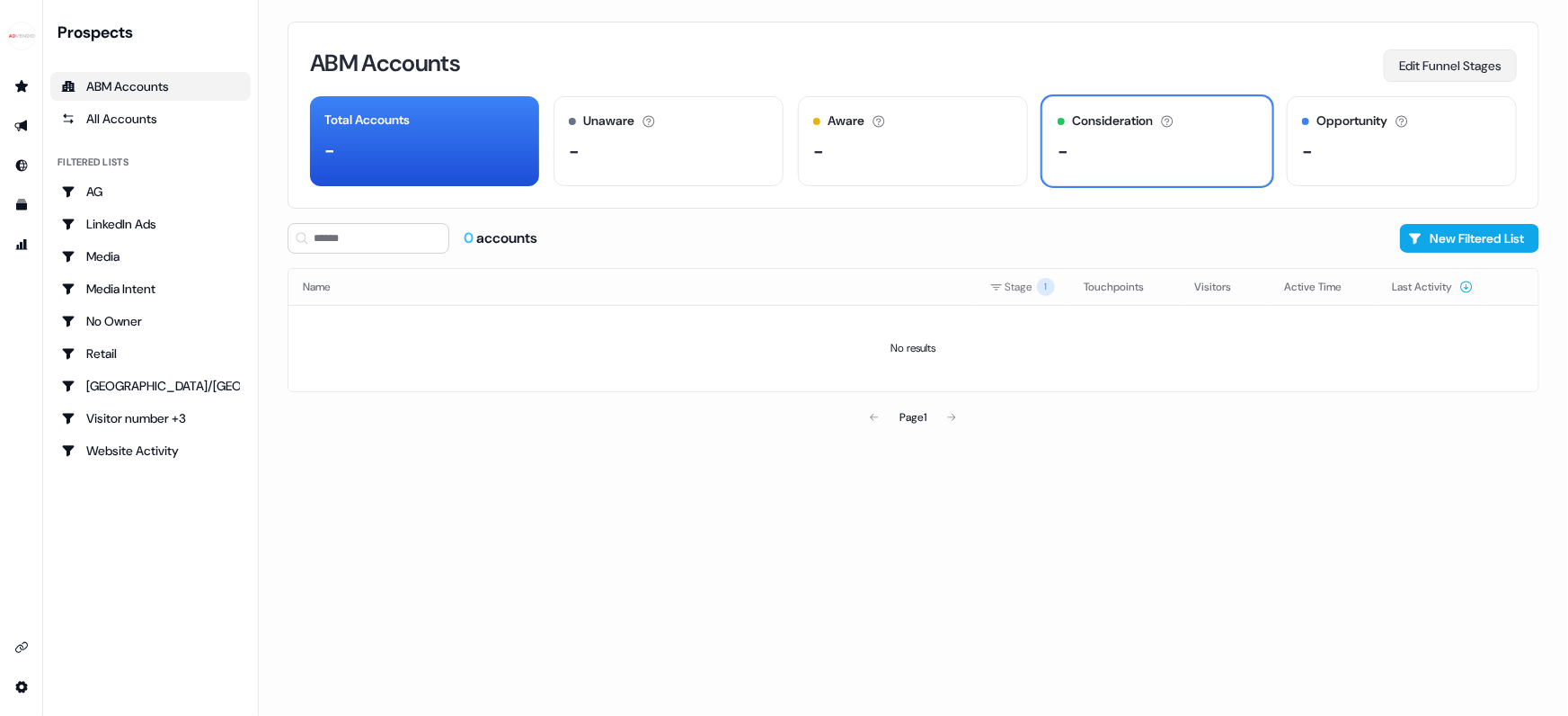
click at [1474, 68] on button "Edit Funnel Stages" at bounding box center [1450, 65] width 133 height 32
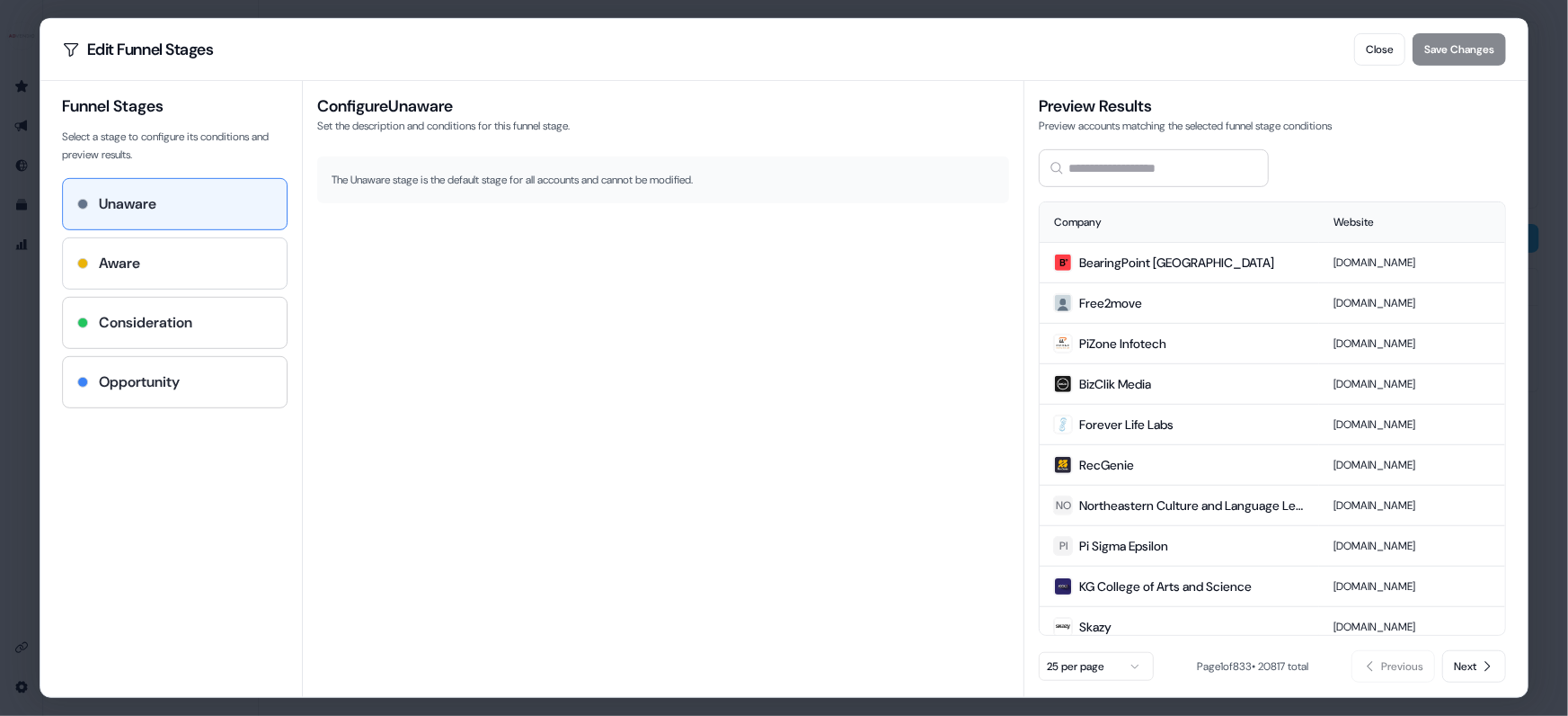
click at [253, 262] on div "Aware" at bounding box center [175, 264] width 196 height 22
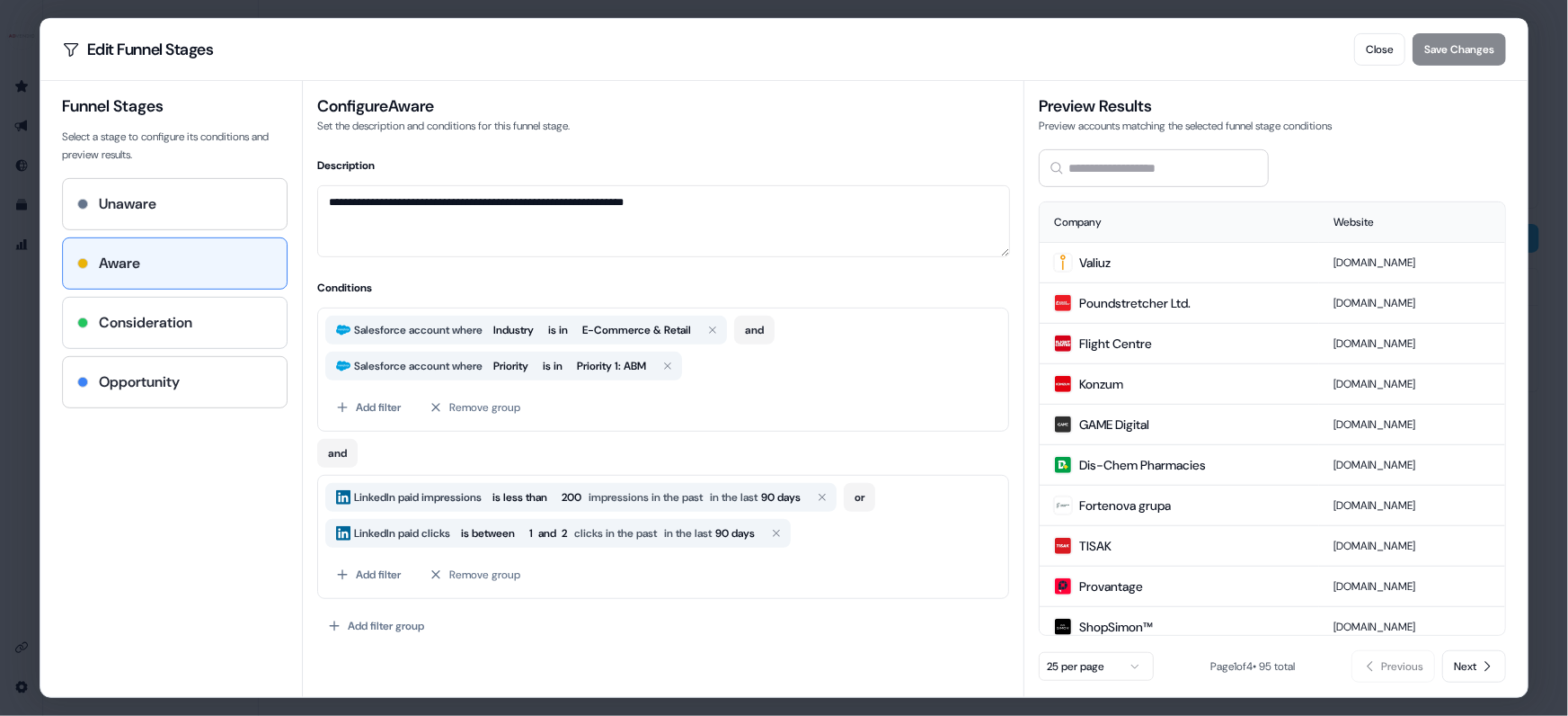
click at [240, 322] on div "Consideration" at bounding box center [175, 323] width 196 height 22
type textarea "**********"
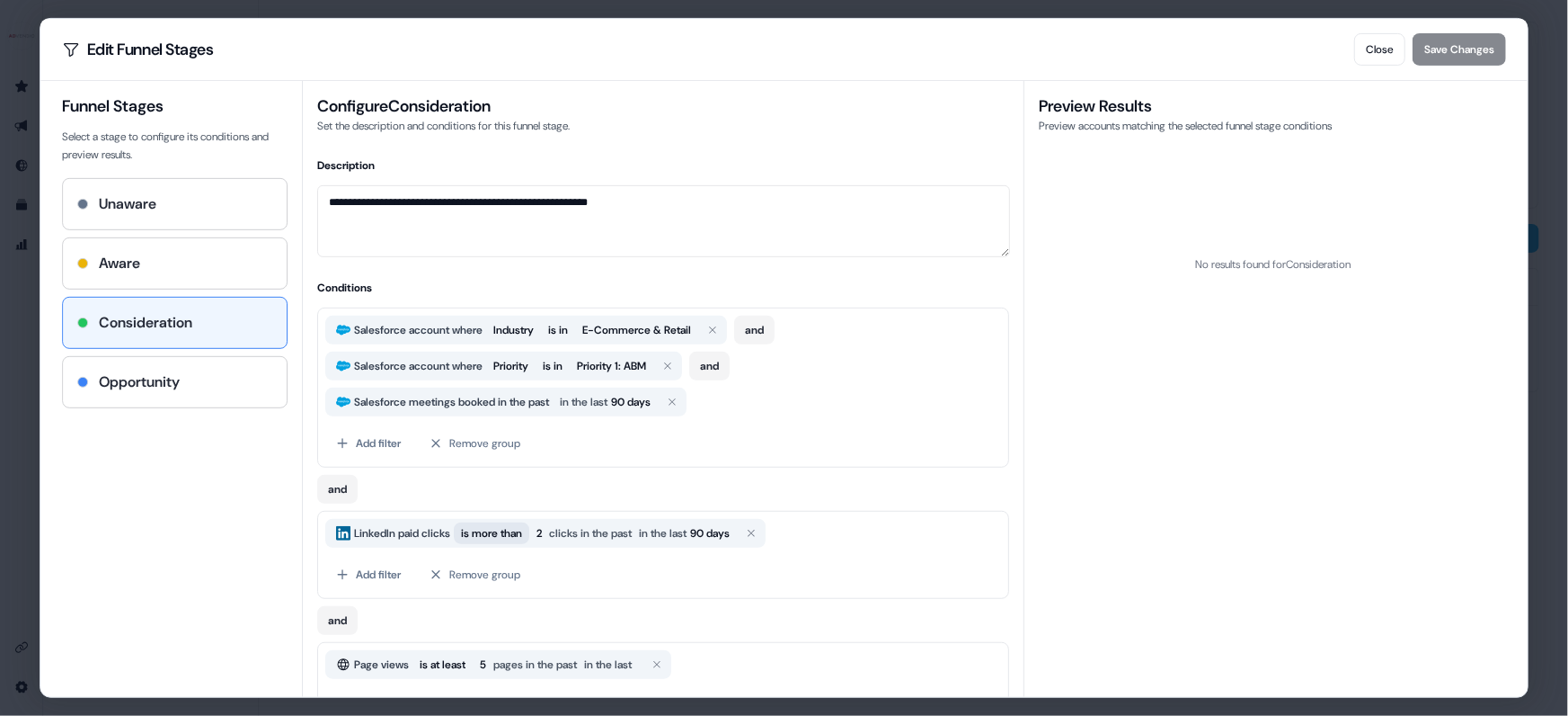
click at [500, 532] on span "is more than" at bounding box center [492, 533] width 61 height 18
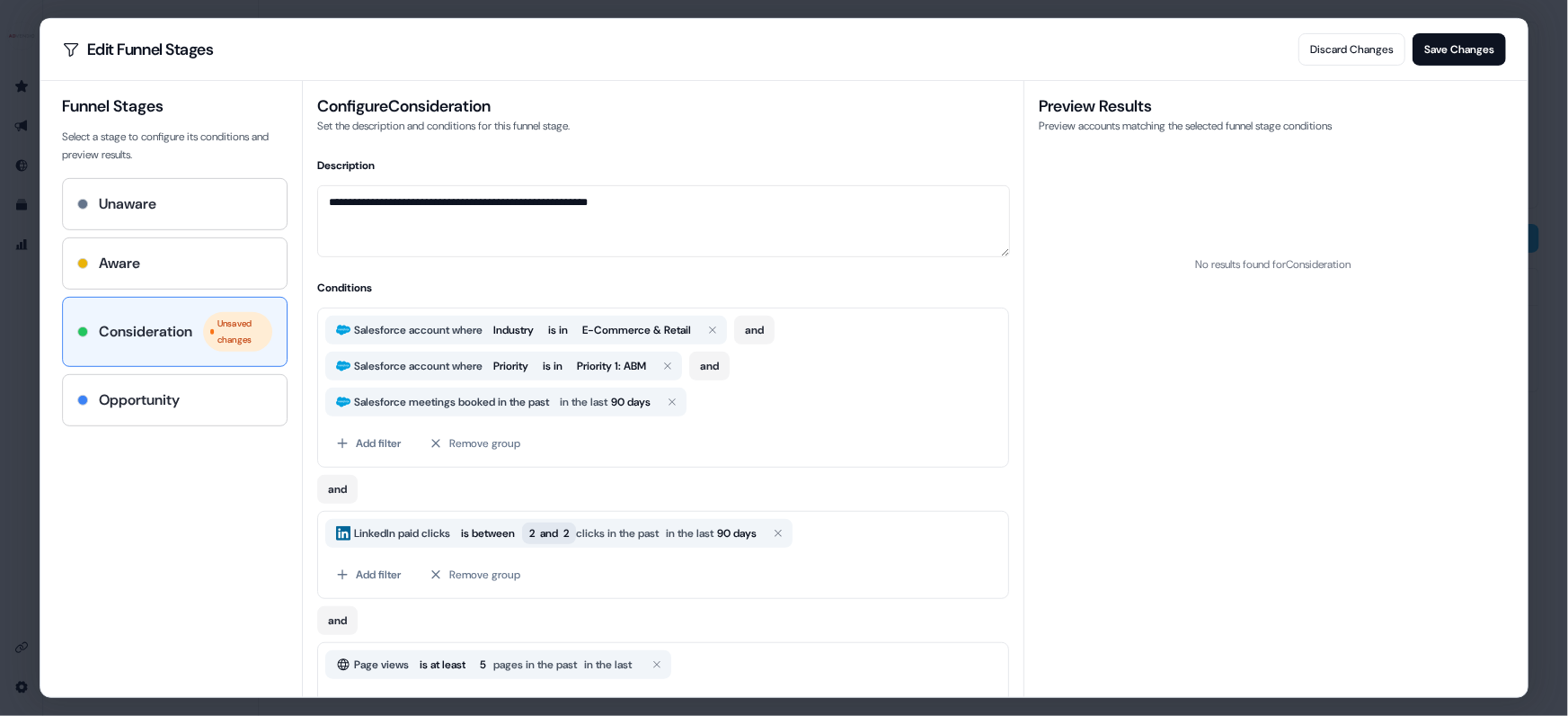
click at [577, 537] on span "2 and 2" at bounding box center [549, 533] width 54 height 22
drag, startPoint x: 737, startPoint y: 598, endPoint x: 683, endPoint y: 595, distance: 54.1
click at [683, 595] on div "From: * To: *" at bounding box center [674, 585] width 256 height 48
type input "*"
click at [926, 622] on div "and" at bounding box center [664, 616] width 692 height 36
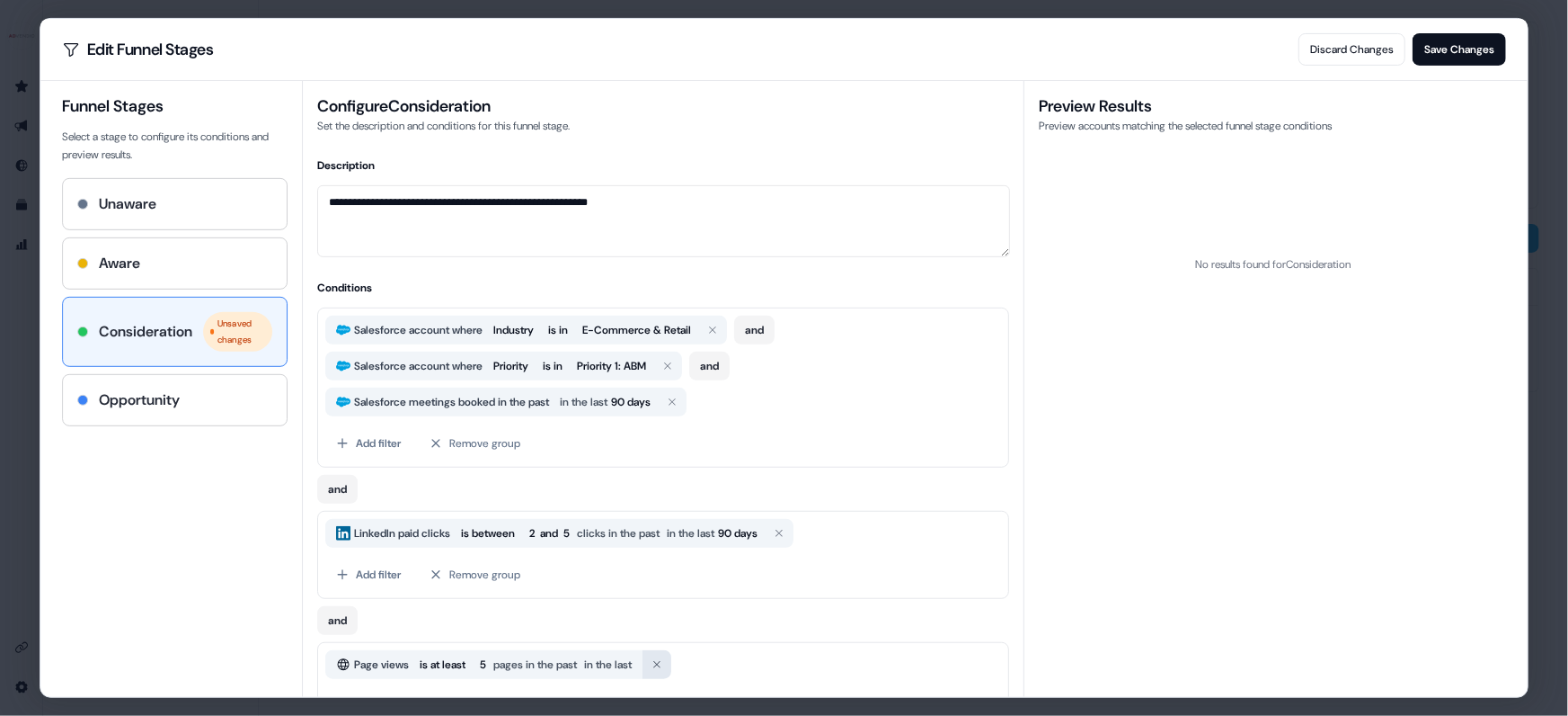
click at [664, 659] on icon "button" at bounding box center [658, 665] width 11 height 11
click at [377, 573] on button "Add filter" at bounding box center [369, 574] width 87 height 32
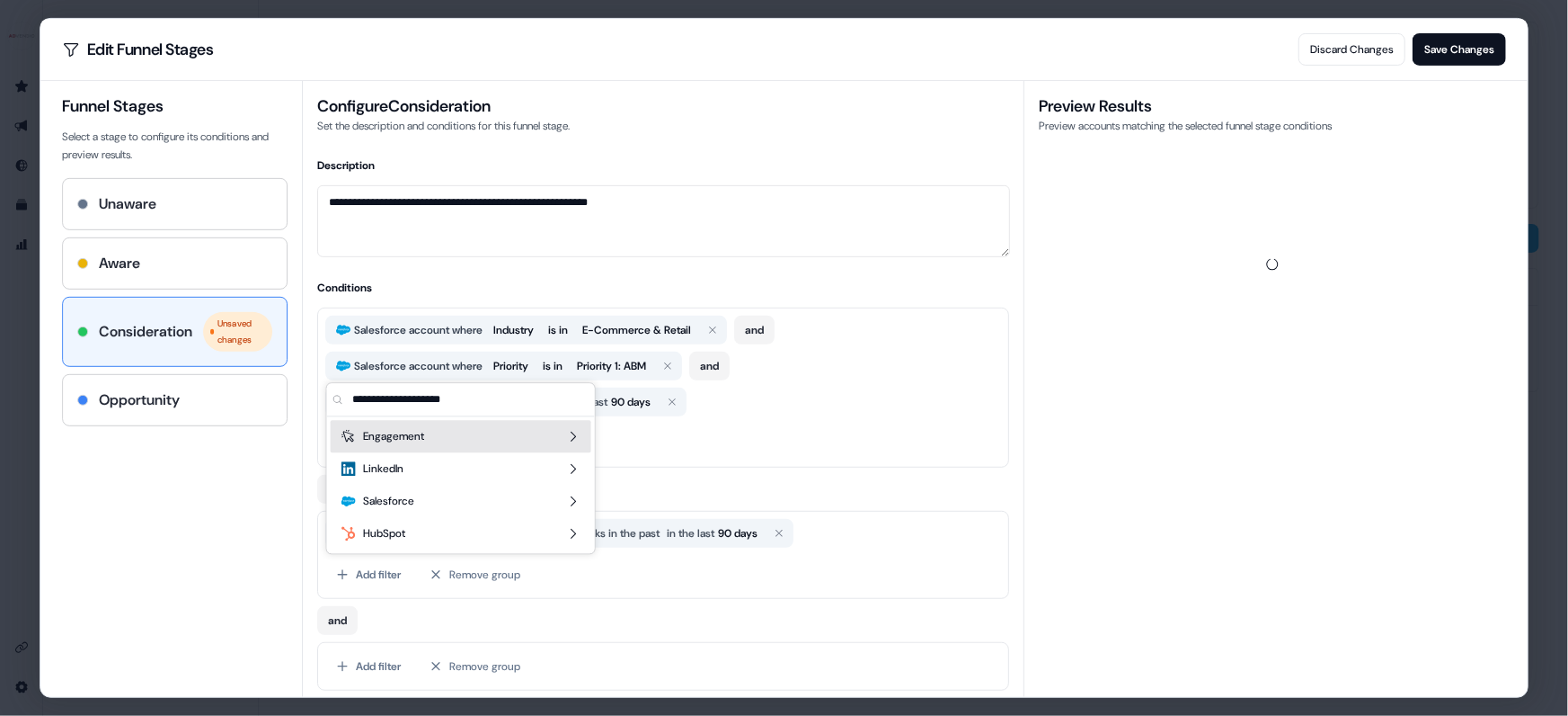
click at [482, 449] on div "Engagement" at bounding box center [461, 436] width 261 height 32
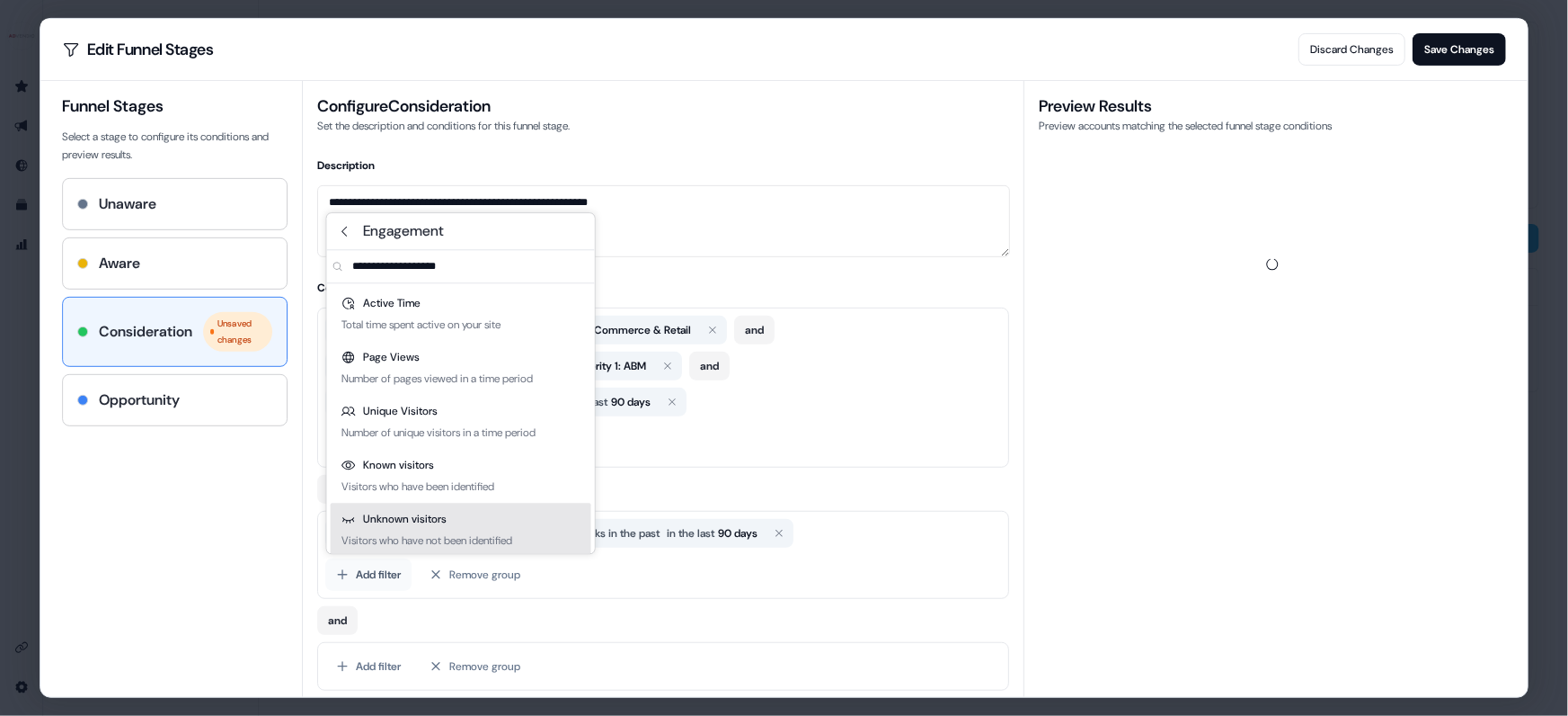
click at [379, 578] on button "Add filter" at bounding box center [369, 574] width 87 height 32
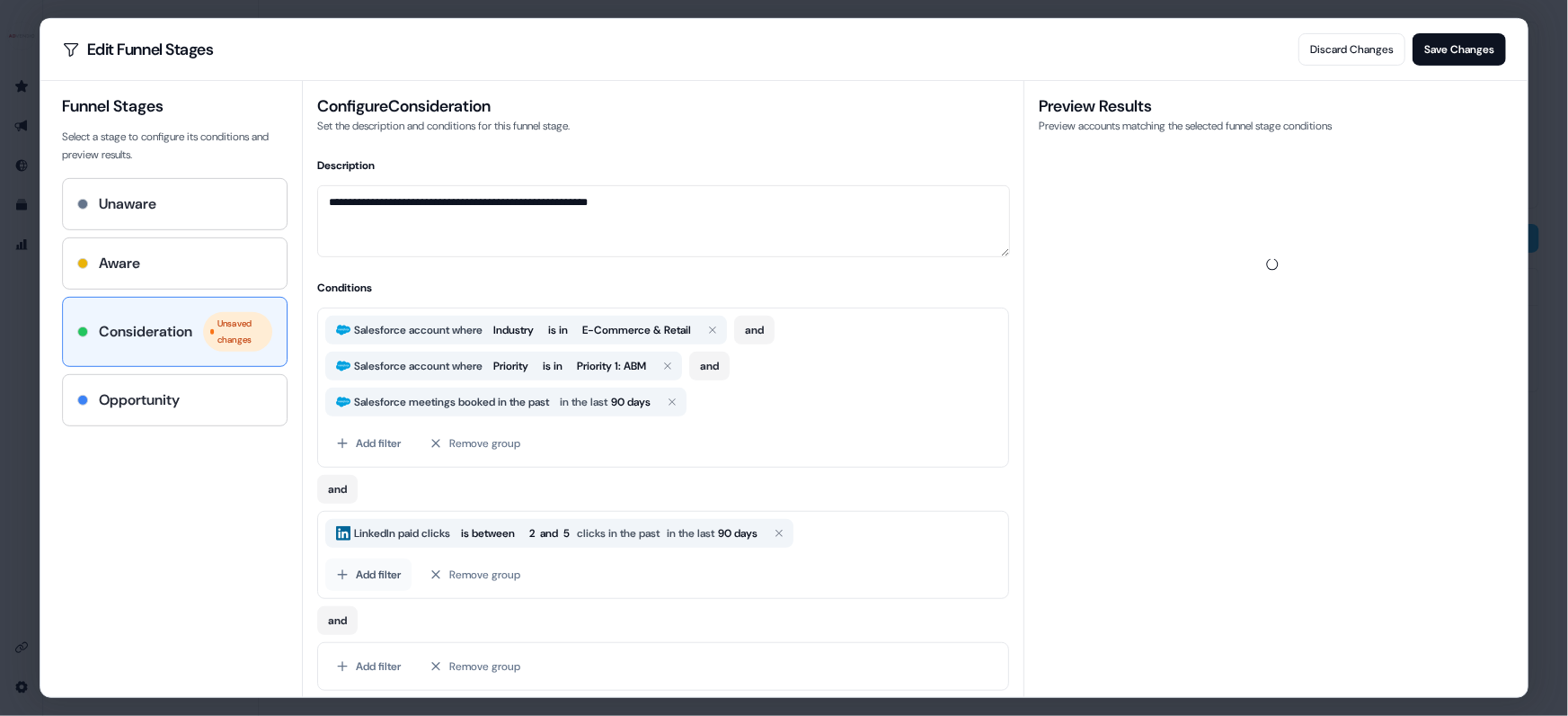
drag, startPoint x: 393, startPoint y: 574, endPoint x: 404, endPoint y: 562, distance: 16.3
click at [393, 574] on button "Add filter" at bounding box center [369, 574] width 87 height 32
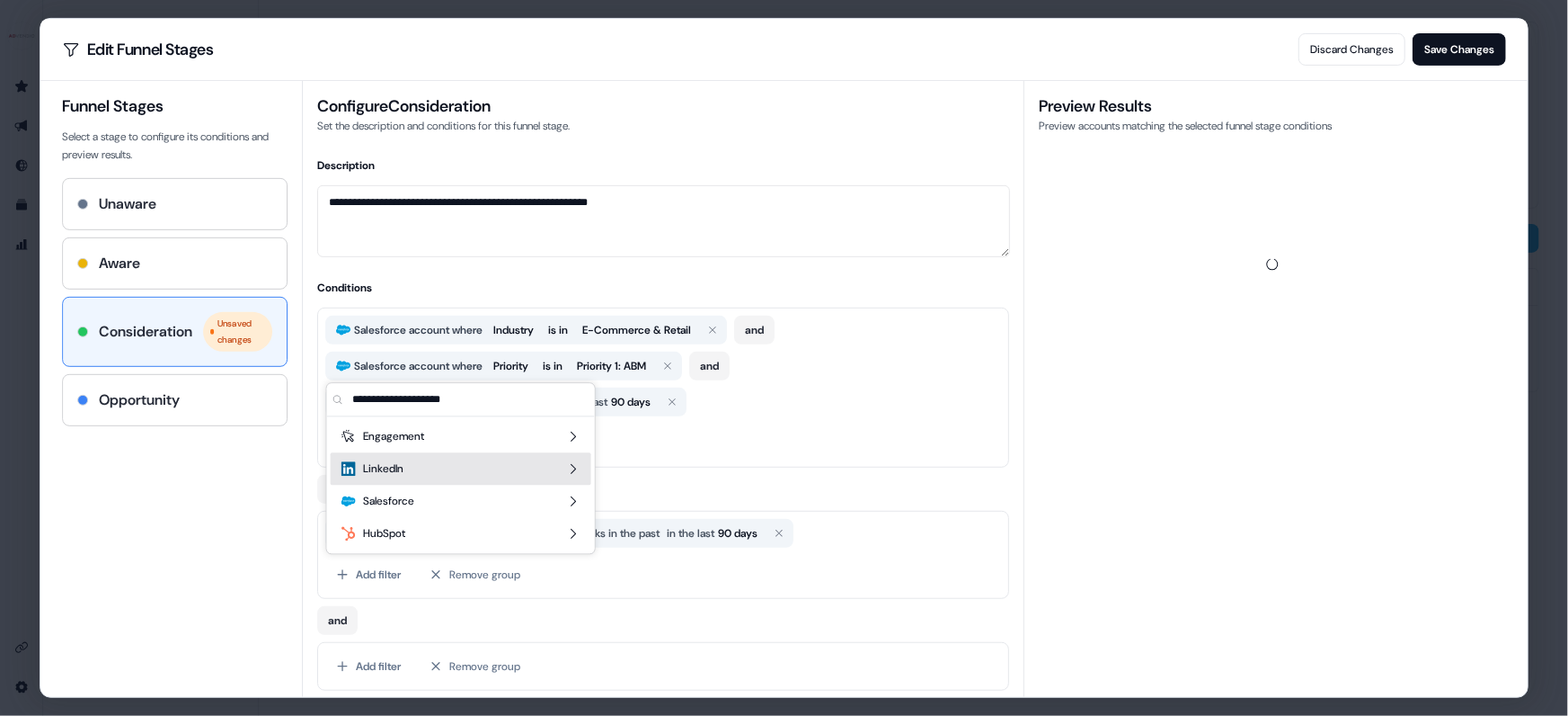
click at [502, 479] on div "LinkedIn" at bounding box center [461, 468] width 261 height 32
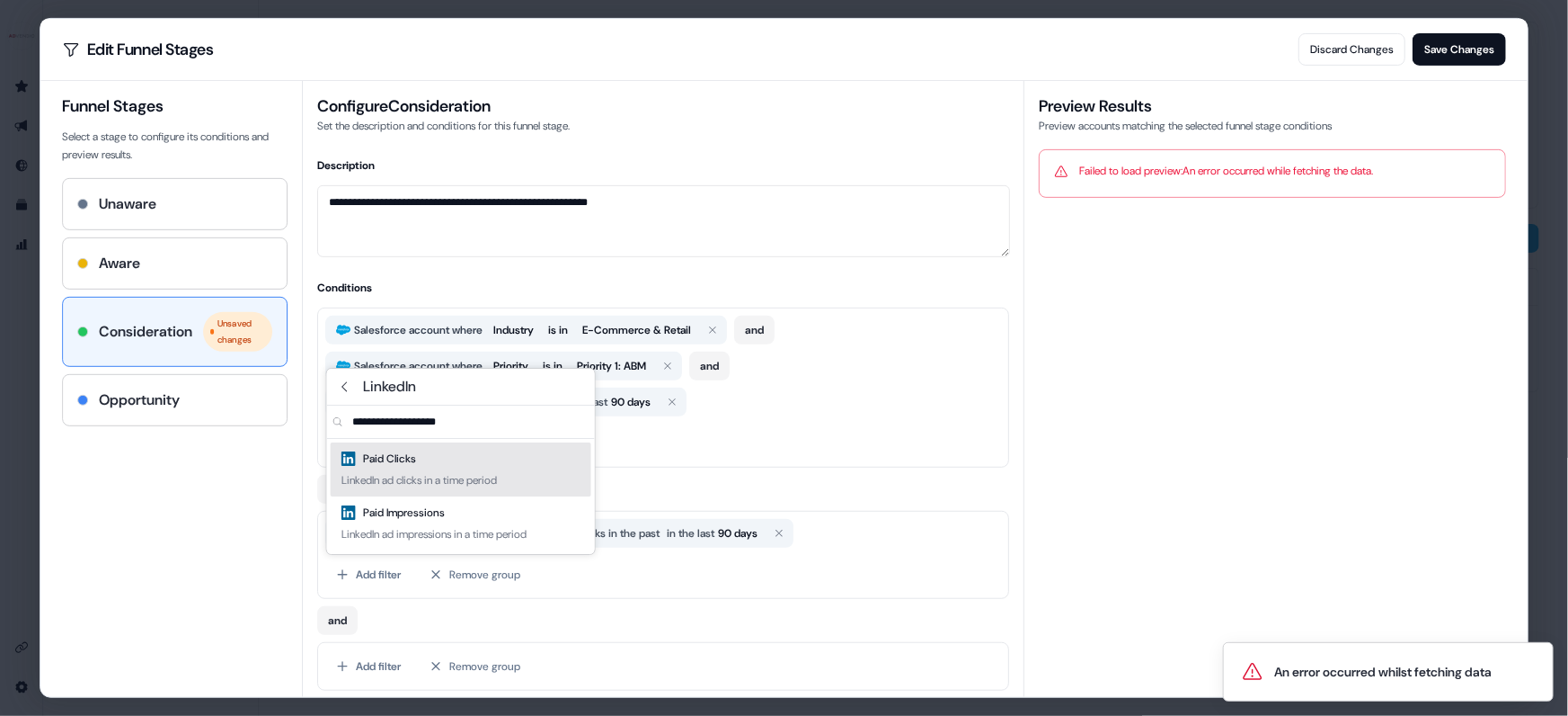
click at [497, 485] on div "LinkedIn ad clicks in a time period" at bounding box center [419, 480] width 155 height 18
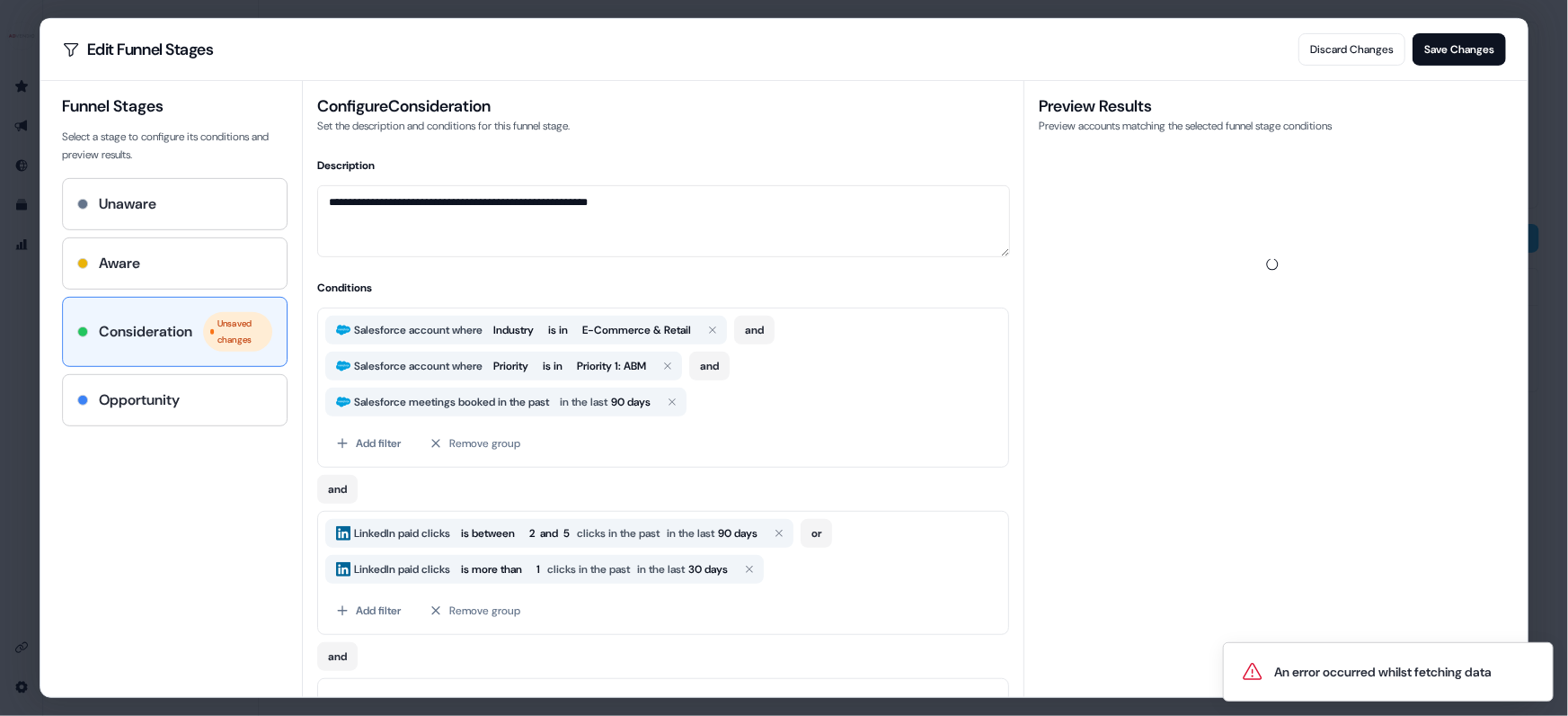
click at [426, 565] on span "LinkedIn paid clicks" at bounding box center [402, 569] width 103 height 18
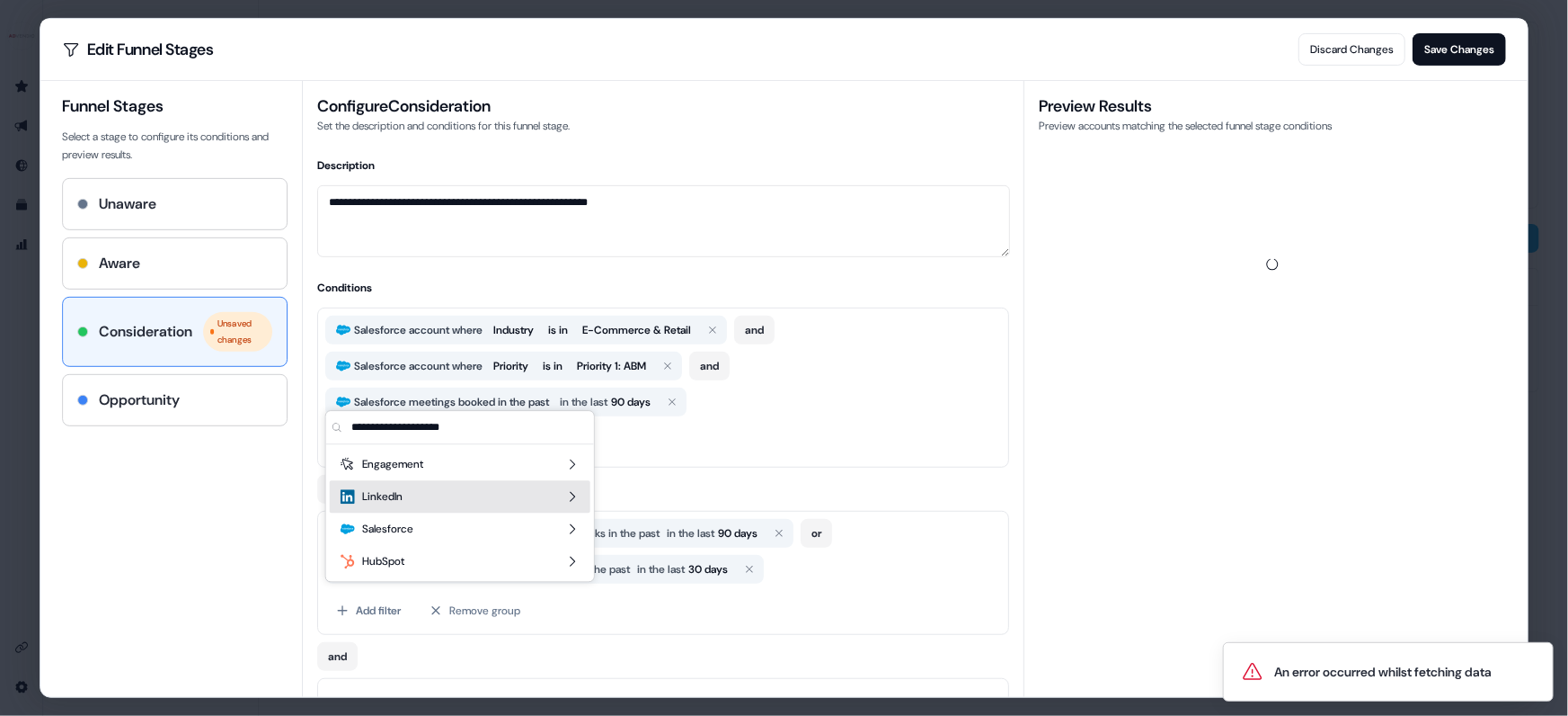
click at [446, 490] on div "LinkedIn" at bounding box center [460, 496] width 261 height 32
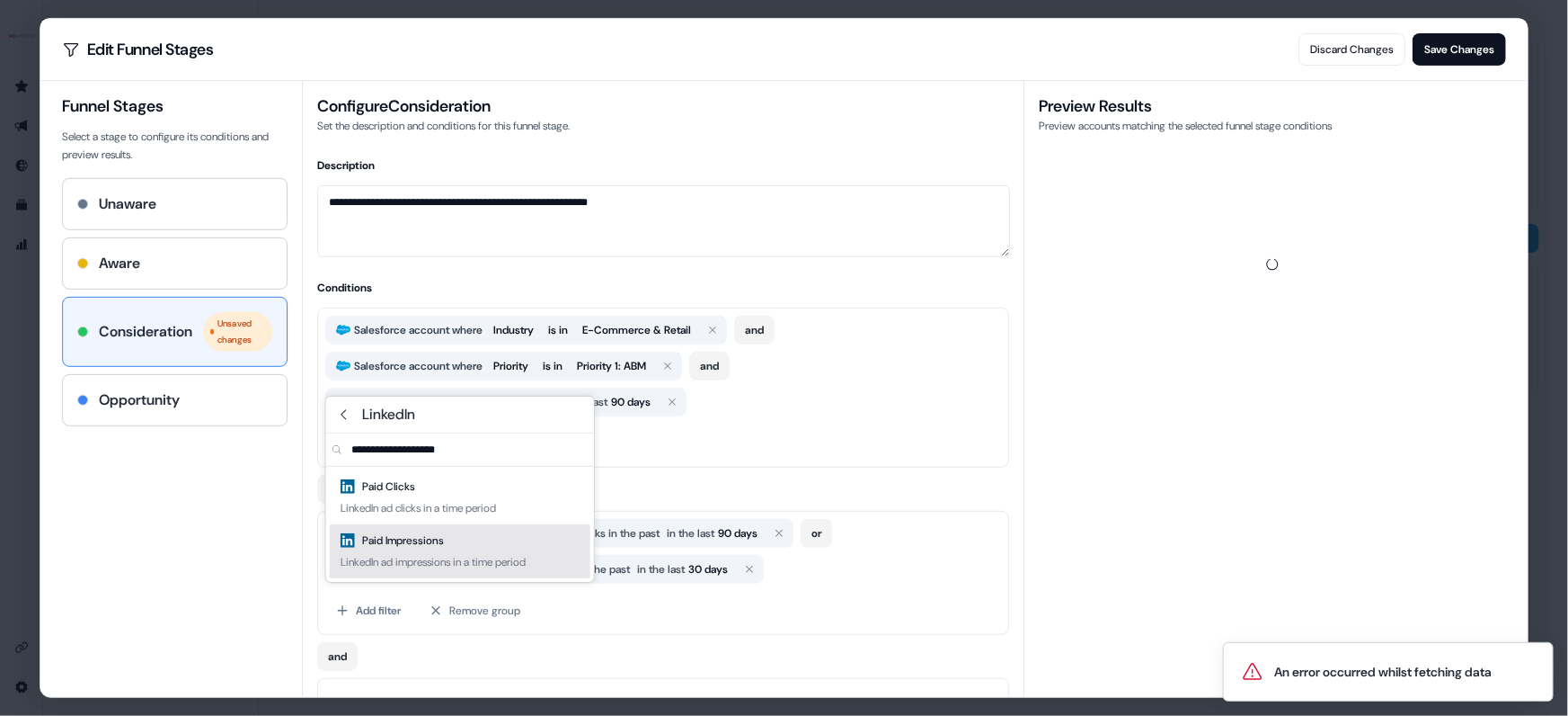
click at [486, 532] on div "Paid Impressions LinkedIn ad impressions in a time period" at bounding box center [460, 551] width 261 height 54
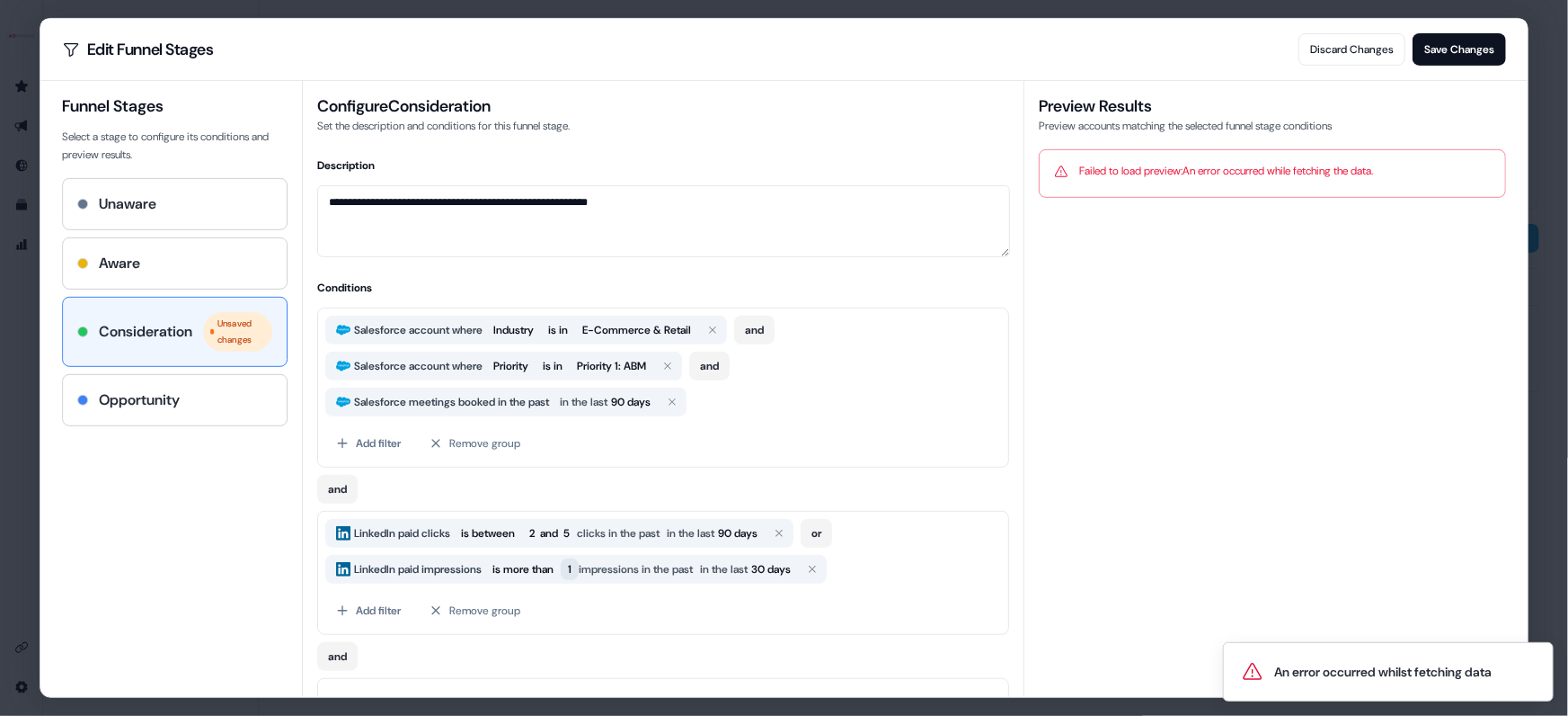
click at [580, 570] on span "1" at bounding box center [570, 570] width 18 height 22
drag, startPoint x: 612, startPoint y: 615, endPoint x: 579, endPoint y: 617, distance: 33.1
click at [579, 617] on div "*" at bounding box center [649, 612] width 154 height 59
type input "***"
click at [852, 601] on div "Add filter Remove group" at bounding box center [664, 610] width 676 height 32
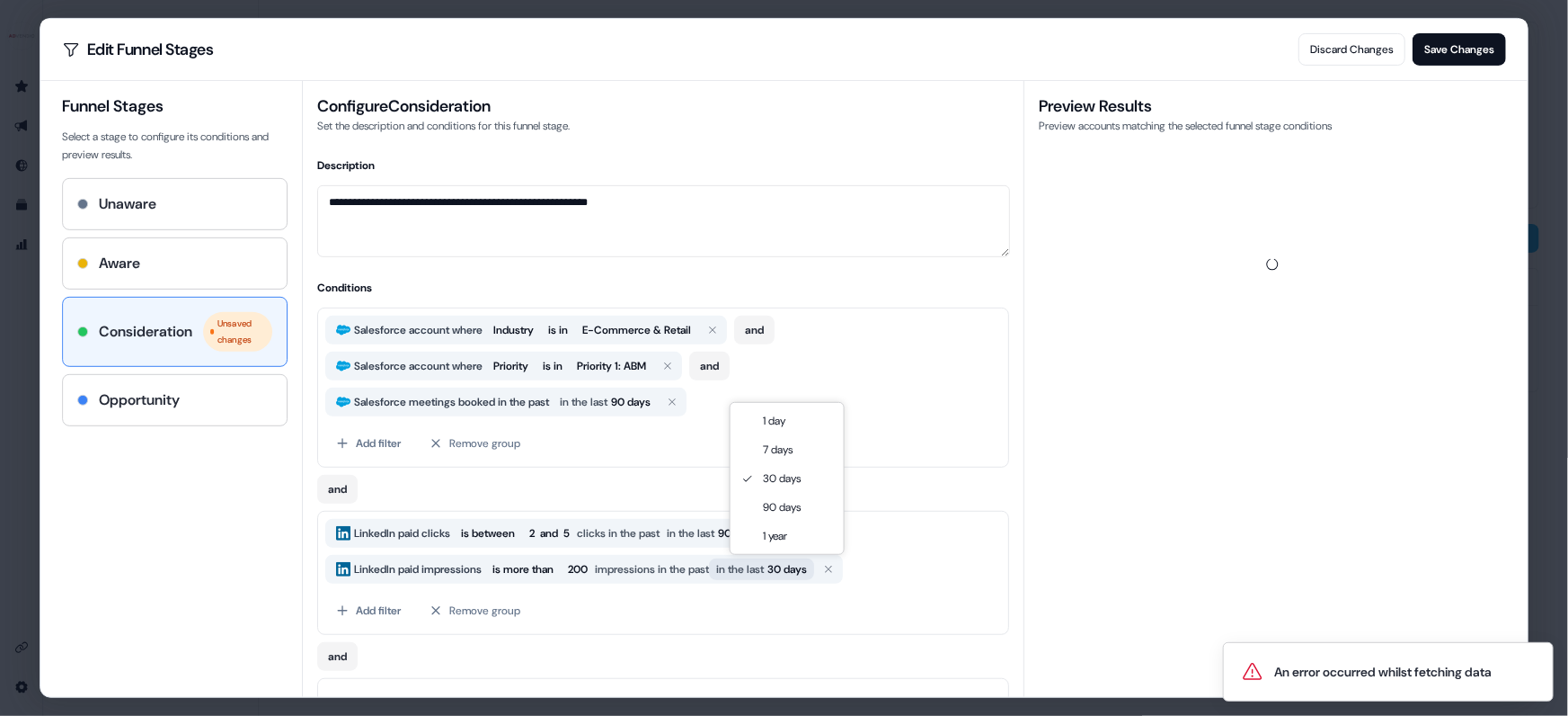
click at [808, 566] on span "30 days" at bounding box center [788, 569] width 39 height 18
click at [728, 609] on div "Add filter Remove group" at bounding box center [664, 610] width 676 height 32
click at [766, 627] on div "LinkedIn paid clicks is between 2 and 5 clicks in the past in the last 90 days …" at bounding box center [664, 573] width 692 height 124
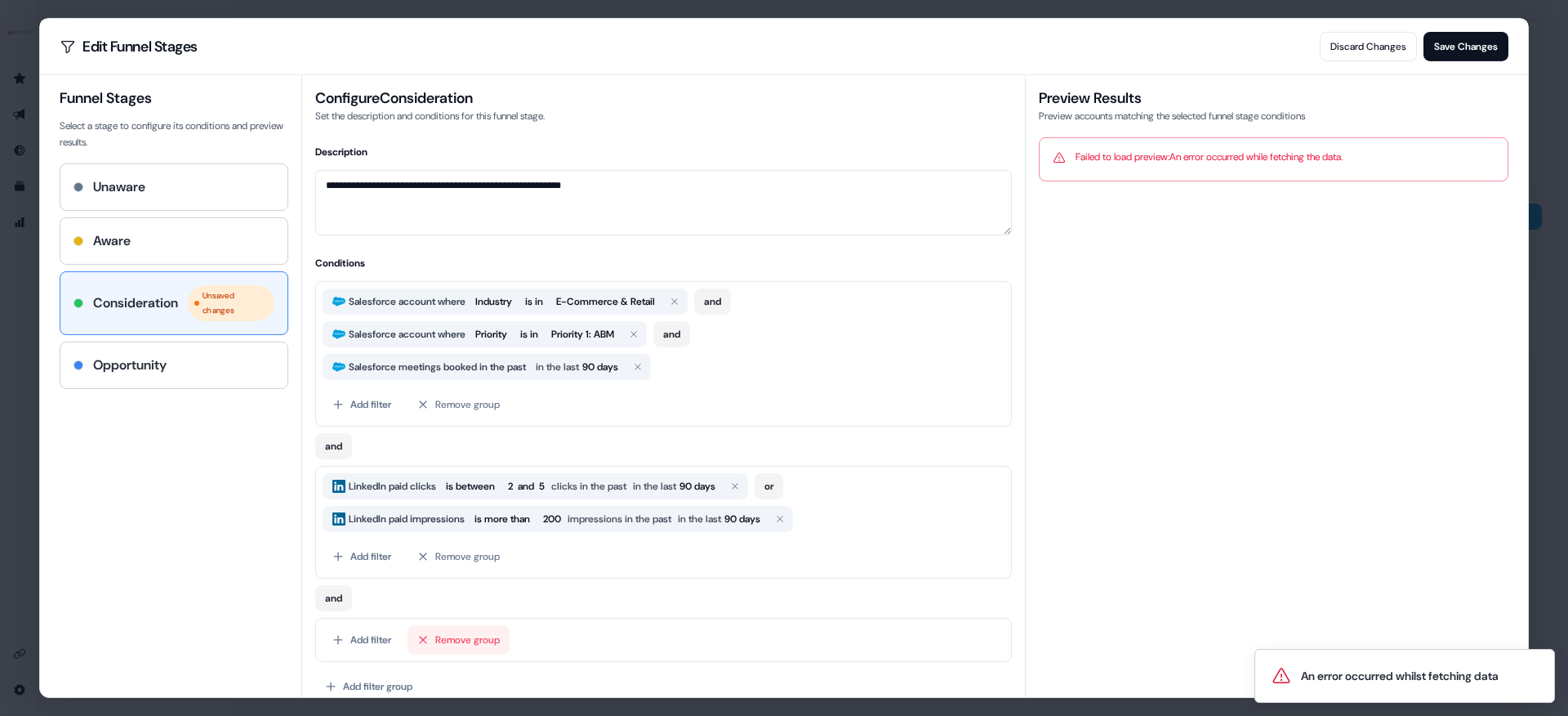
click at [464, 638] on button "Remove group" at bounding box center [458, 639] width 102 height 29
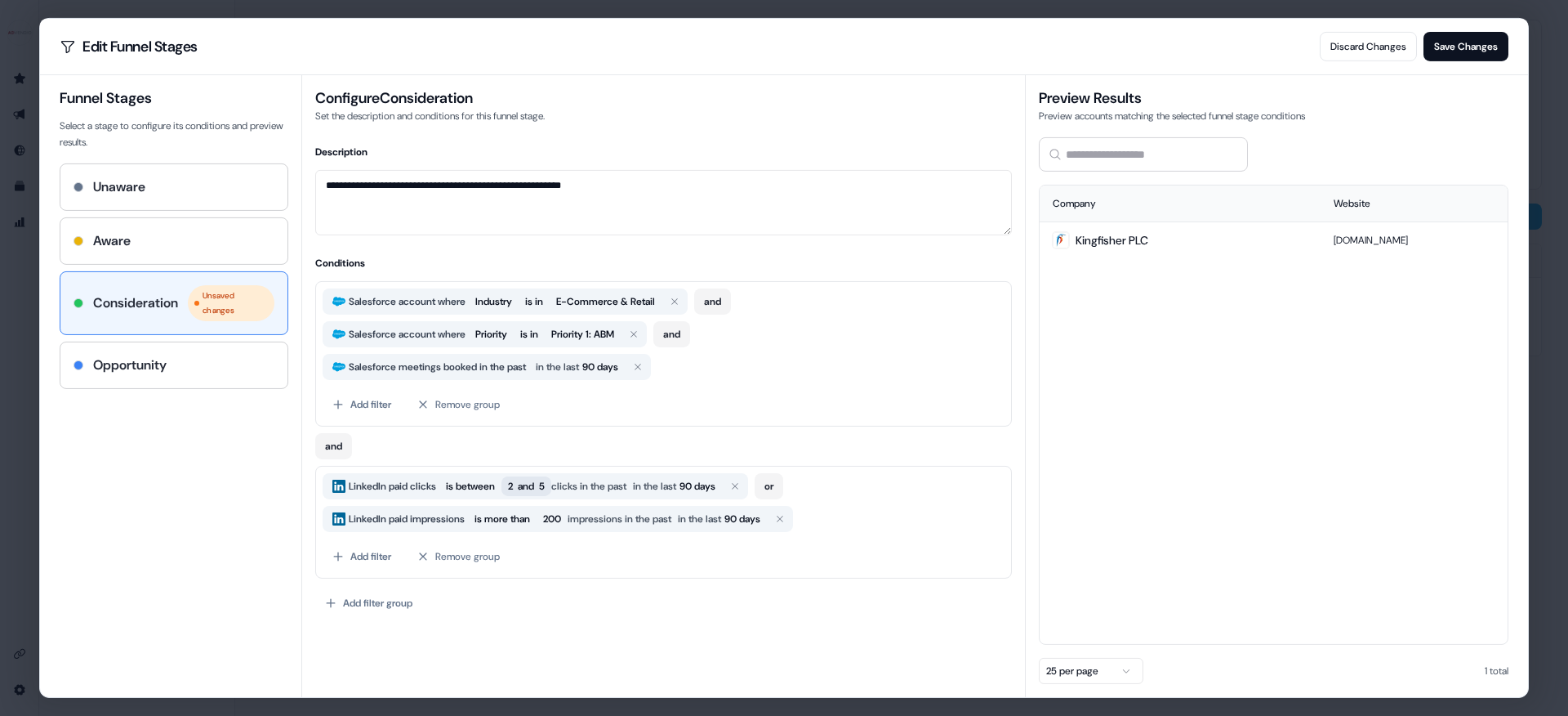
click at [512, 490] on span "2" at bounding box center [510, 486] width 5 height 17
click at [545, 552] on input "*" at bounding box center [579, 544] width 113 height 27
click at [640, 633] on div "**********" at bounding box center [663, 386] width 724 height 621
click at [1483, 40] on button "Save Changes" at bounding box center [1465, 46] width 85 height 29
